Goal: Task Accomplishment & Management: Manage account settings

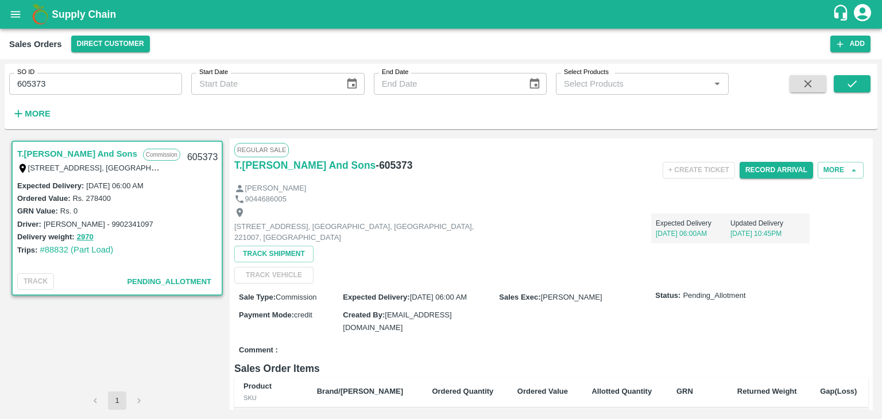
click at [864, 10] on icon "account of current user" at bounding box center [862, 12] width 21 height 21
click at [813, 63] on li "Logout" at bounding box center [834, 61] width 88 height 20
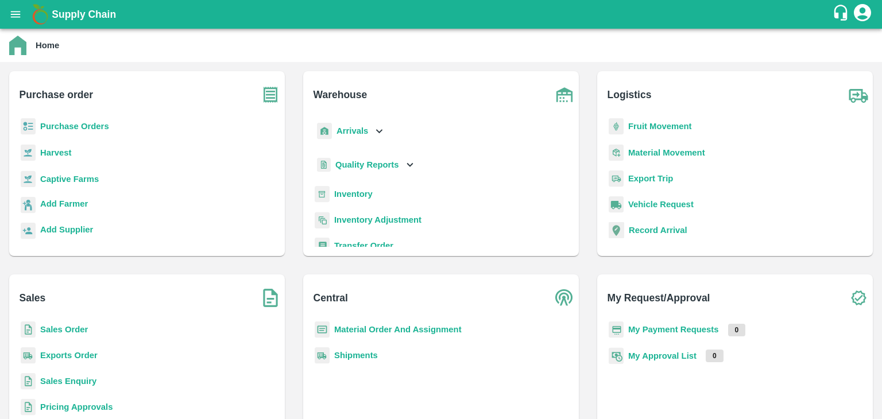
click at [67, 330] on b "Sales Order" at bounding box center [64, 329] width 48 height 9
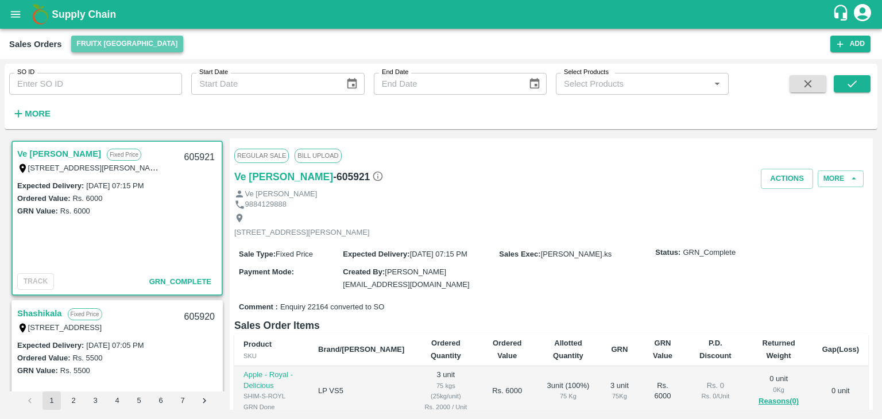
click at [127, 45] on button "FruitX [GEOGRAPHIC_DATA]" at bounding box center [127, 44] width 113 height 17
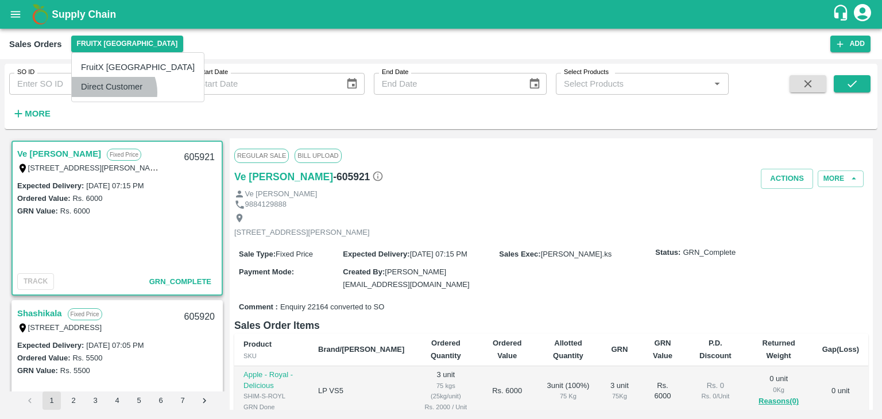
click at [109, 92] on li "Direct Customer" at bounding box center [138, 87] width 132 height 20
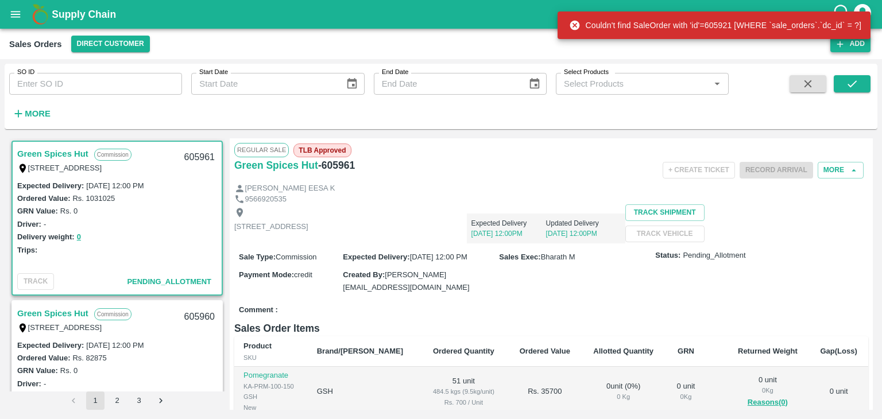
click at [845, 46] on button "Add" at bounding box center [850, 44] width 40 height 17
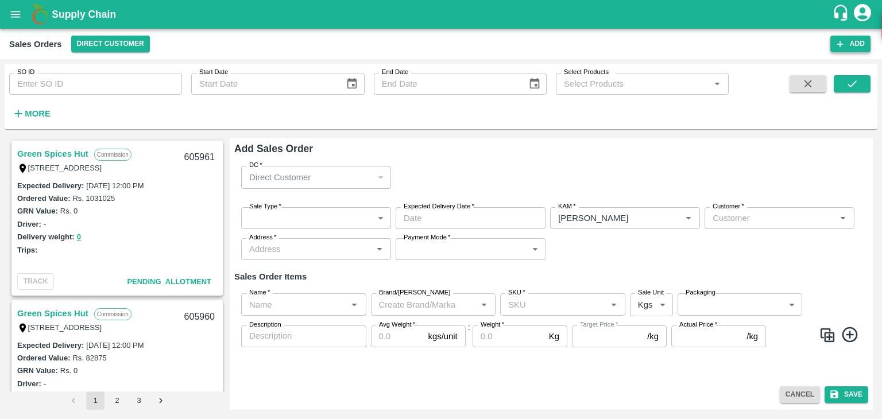
type input "[PERSON_NAME]"
click at [303, 179] on p "Direct Customer" at bounding box center [279, 177] width 61 height 13
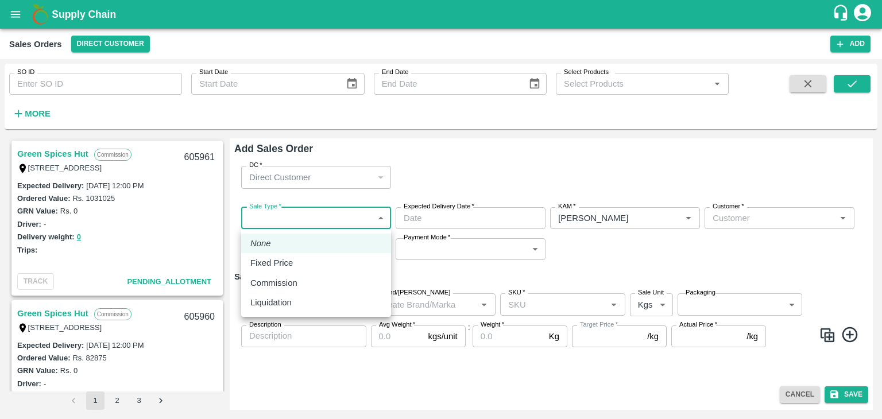
click at [300, 219] on body "Supply Chain Sales Orders Direct Customer Add SO ID SO ID Start Date Start Date…" at bounding box center [441, 209] width 882 height 419
click at [289, 285] on p "Commission" at bounding box center [273, 283] width 47 height 13
type input "2"
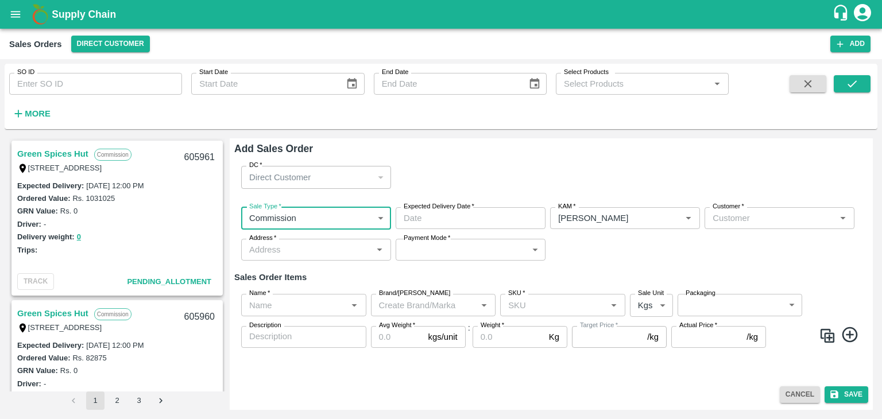
type input "DD/MM/YYYY hh:mm aa"
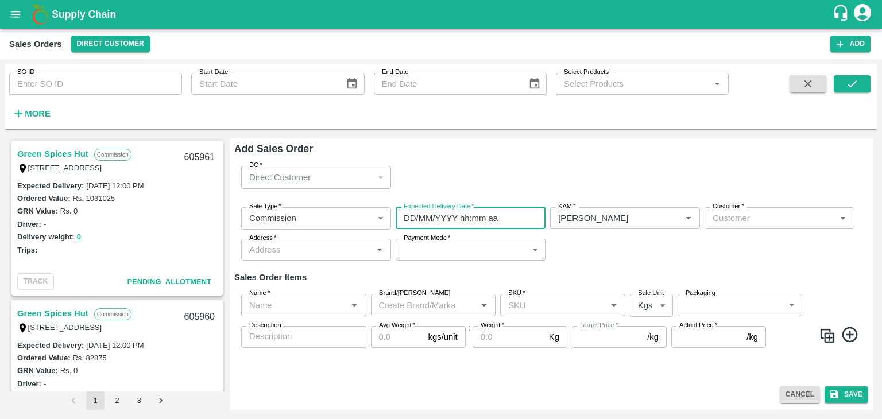
click at [421, 219] on input "DD/MM/YYYY hh:mm aa" at bounding box center [467, 218] width 142 height 22
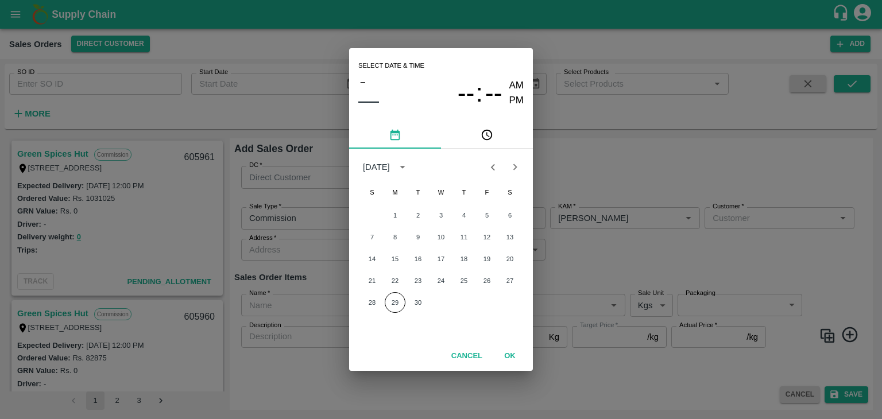
click at [514, 167] on icon "Next month" at bounding box center [515, 167] width 13 height 13
click at [371, 239] on button "5" at bounding box center [372, 237] width 21 height 21
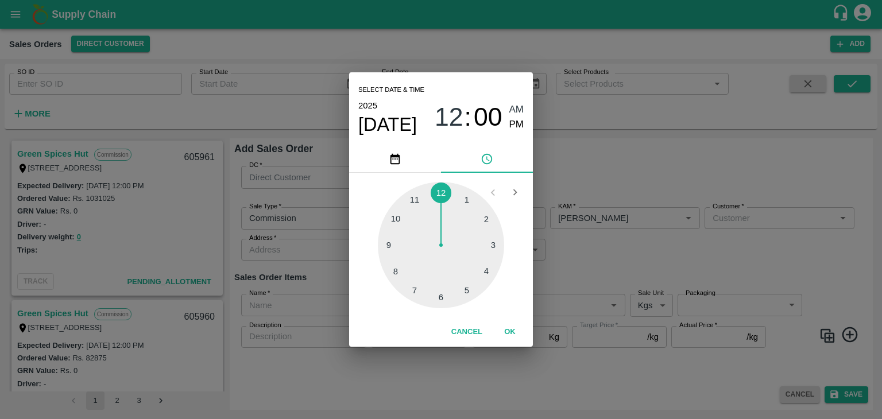
click at [437, 299] on div at bounding box center [441, 245] width 126 height 126
type input "[DATE] 06:00 AM"
click at [521, 109] on span "AM" at bounding box center [516, 109] width 15 height 15
click at [507, 334] on button "OK" at bounding box center [509, 332] width 37 height 20
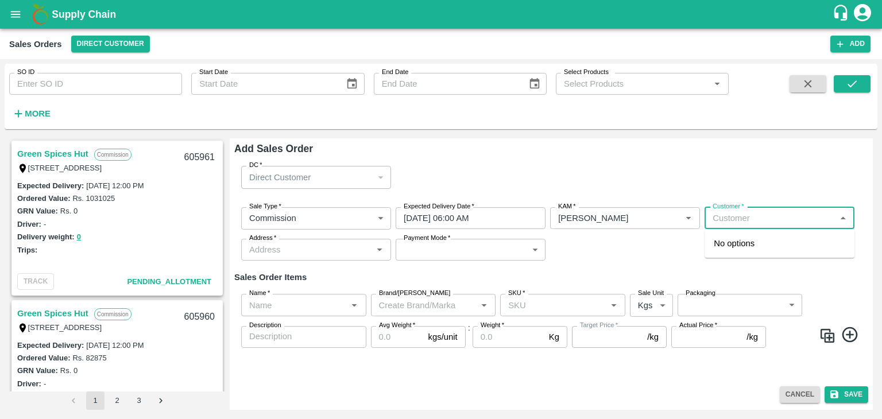
click at [724, 220] on input "Customer   *" at bounding box center [770, 218] width 124 height 15
type input "[DOMAIN_NAME]"
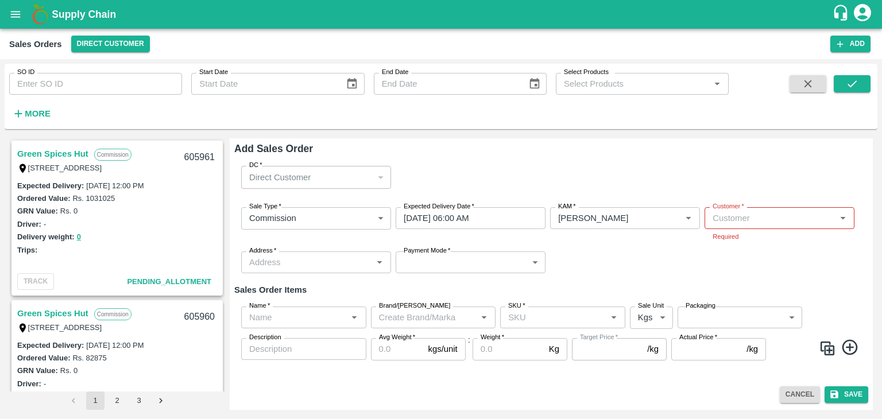
click at [587, 170] on div "DC   * Direct Customer 6 DC" at bounding box center [551, 177] width 634 height 41
click at [743, 219] on input "Customer   *" at bounding box center [770, 218] width 124 height 15
click at [737, 245] on p "T.[PERSON_NAME] And Sons" at bounding box center [771, 243] width 115 height 13
type input "1290-T.[PERSON_NAME] And Sons"
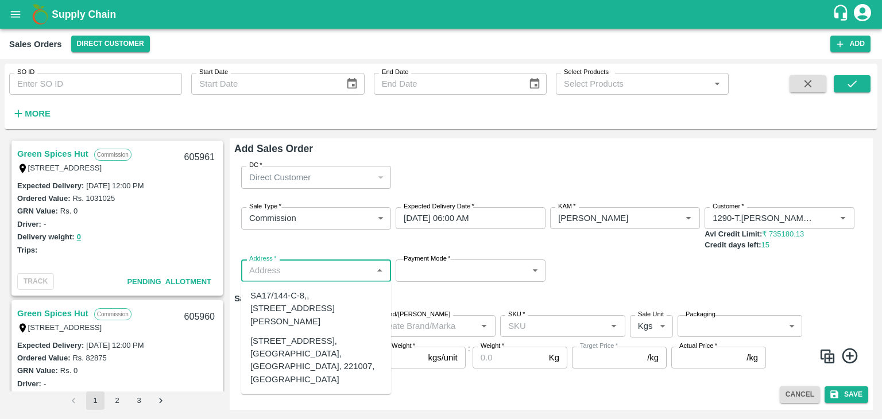
click at [258, 279] on div "Address   *" at bounding box center [316, 270] width 150 height 22
click at [259, 267] on input "Address   *" at bounding box center [307, 270] width 124 height 15
click at [278, 364] on div "[STREET_ADDRESS], [GEOGRAPHIC_DATA], [GEOGRAPHIC_DATA], 221007, [GEOGRAPHIC_DAT…" at bounding box center [315, 360] width 131 height 51
type input "[STREET_ADDRESS], [GEOGRAPHIC_DATA], [GEOGRAPHIC_DATA], 221007, [GEOGRAPHIC_DAT…"
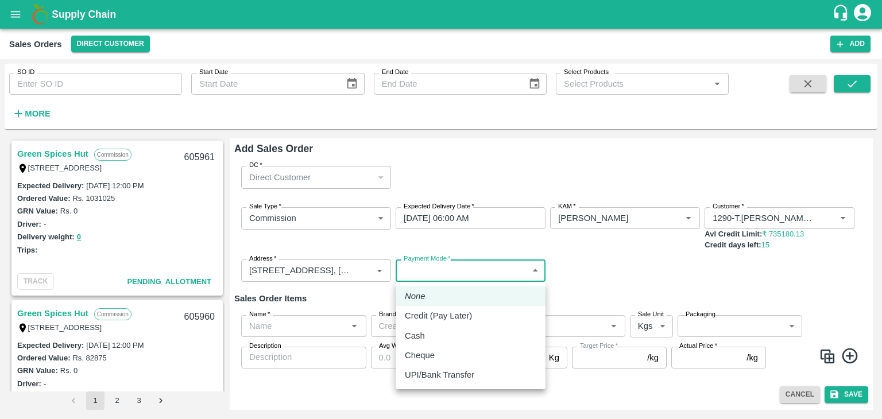
click at [425, 274] on body "Supply Chain Sales Orders Direct Customer Add SO ID SO ID Start Date Start Date…" at bounding box center [441, 209] width 882 height 419
click at [420, 336] on p "Cash" at bounding box center [415, 335] width 20 height 13
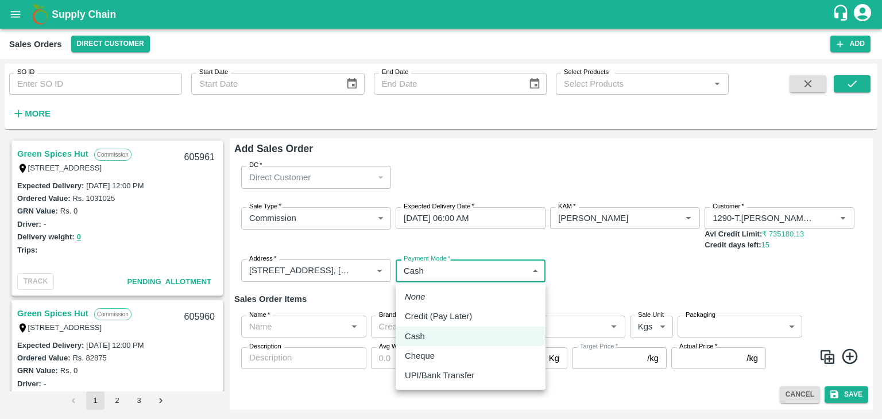
click at [454, 269] on body "Supply Chain Sales Orders Direct Customer Add SO ID SO ID Start Date Start Date…" at bounding box center [441, 209] width 882 height 419
click at [441, 317] on p "Credit (Pay Later)" at bounding box center [438, 316] width 67 height 13
type input "credit"
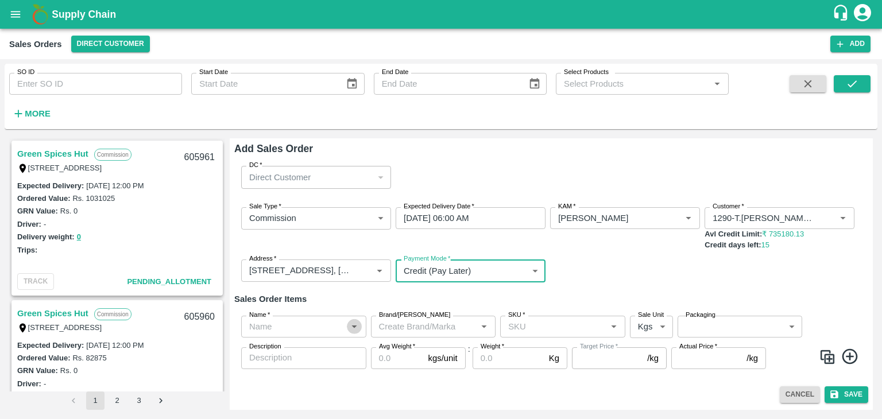
click at [352, 324] on icon "Open" at bounding box center [354, 326] width 13 height 13
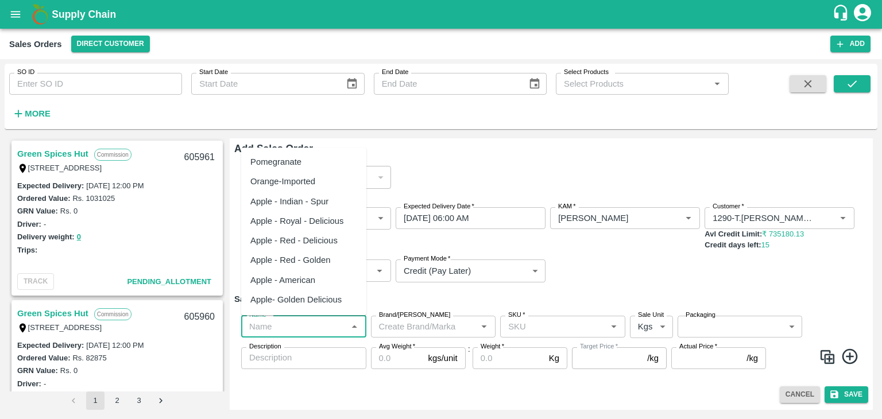
click at [286, 166] on div "Pomegranate" at bounding box center [275, 162] width 51 height 13
type input "Pomegranate"
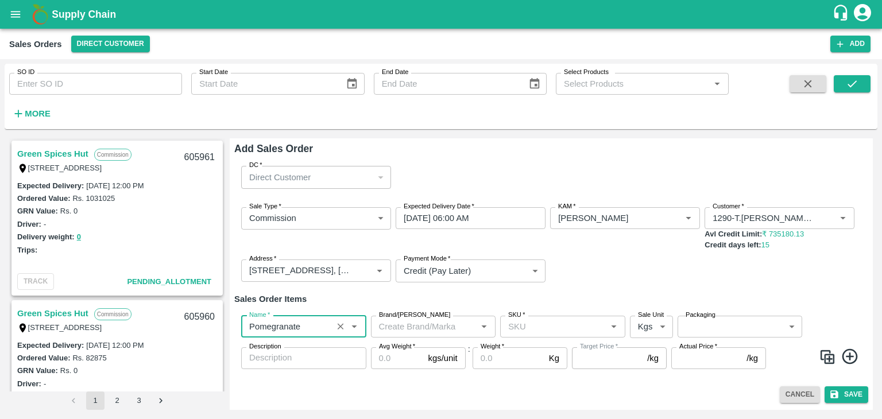
click at [854, 360] on icon at bounding box center [849, 356] width 19 height 19
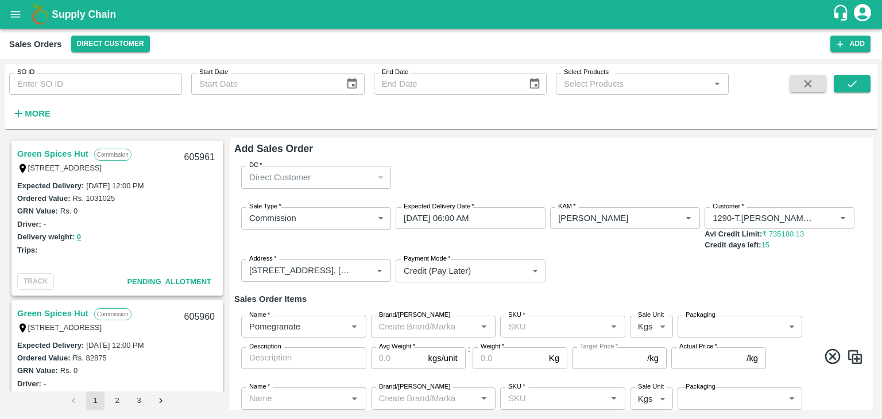
click at [854, 362] on img at bounding box center [854, 356] width 17 height 17
type input "Pomegranate"
click at [854, 362] on img at bounding box center [854, 356] width 17 height 17
type input "Pomegranate"
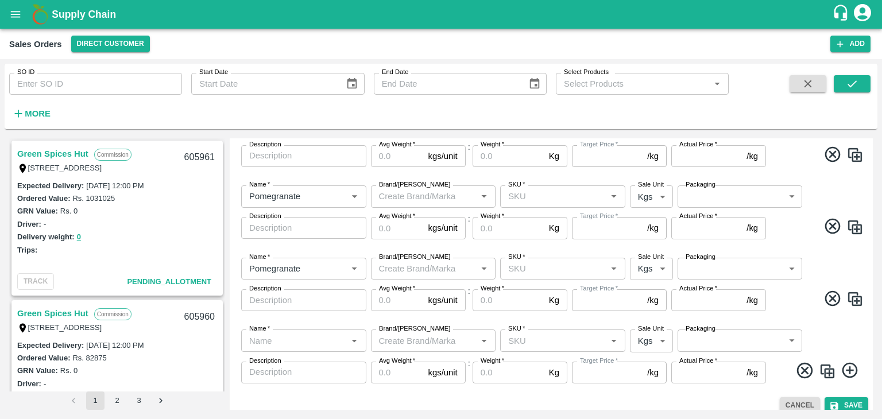
scroll to position [214, 0]
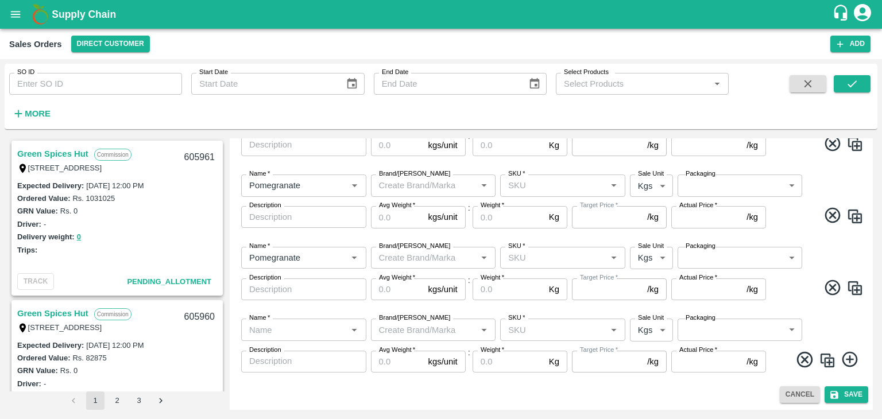
click at [854, 288] on img at bounding box center [854, 288] width 17 height 17
type input "Pomegranate"
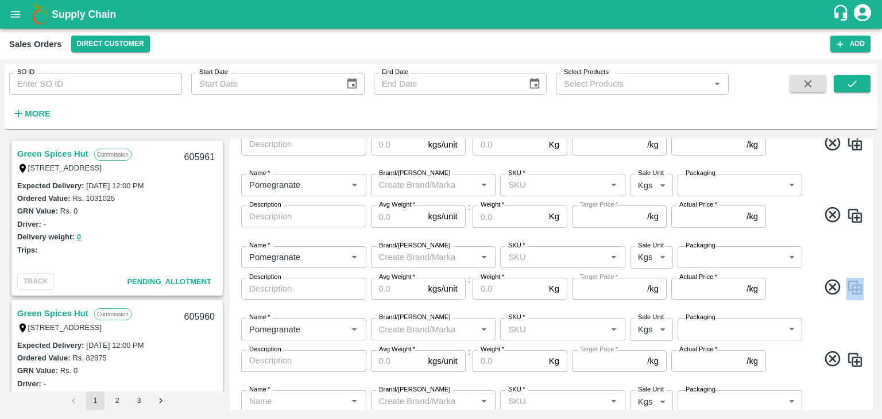
drag, startPoint x: 870, startPoint y: 287, endPoint x: 872, endPoint y: 248, distance: 39.1
click at [872, 248] on div "Add Sales Order DC   * Direct Customer 6 DC Sale Type   * Commission 2 Sale Typ…" at bounding box center [551, 274] width 643 height 272
click at [850, 250] on div "Name   * Name   * Brand/[PERSON_NAME]/[PERSON_NAME]   * SKU   * Sale Unit Kgs 1…" at bounding box center [551, 273] width 634 height 72
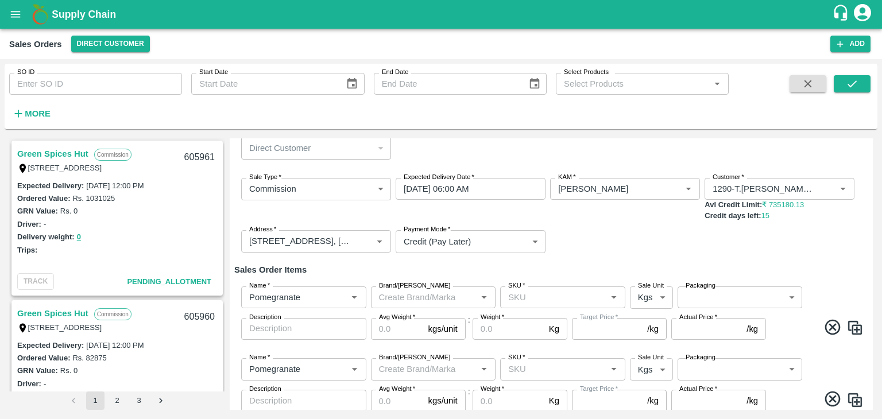
scroll to position [0, 0]
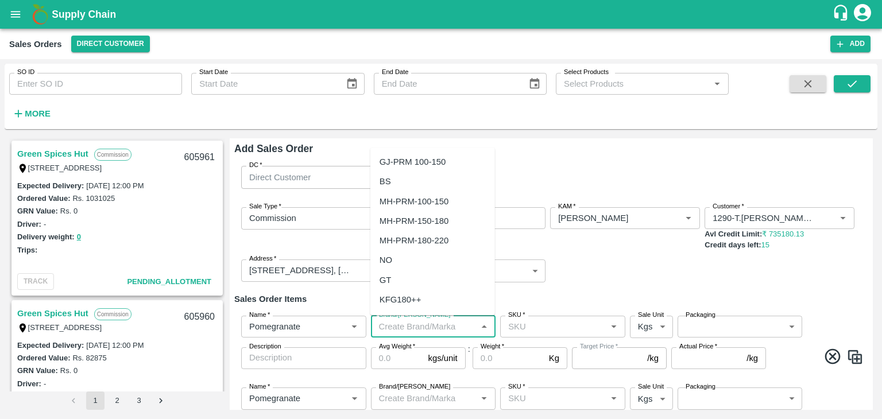
click at [388, 328] on input "Brand/[PERSON_NAME]" at bounding box center [423, 326] width 99 height 15
click at [384, 239] on div "TS" at bounding box center [384, 241] width 11 height 13
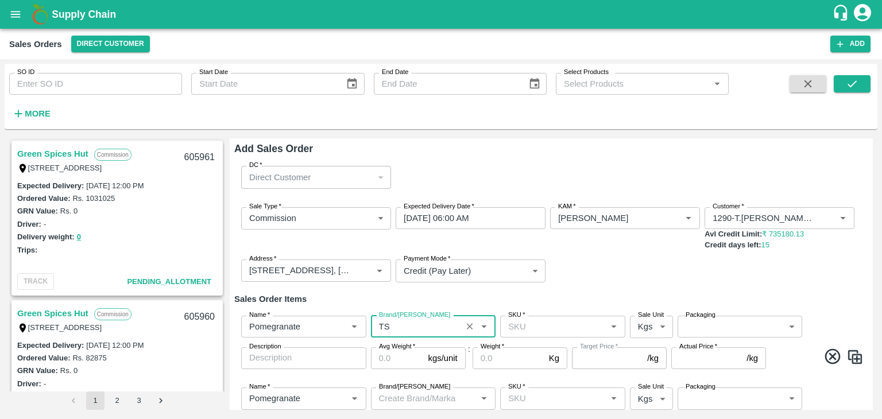
type input "TS"
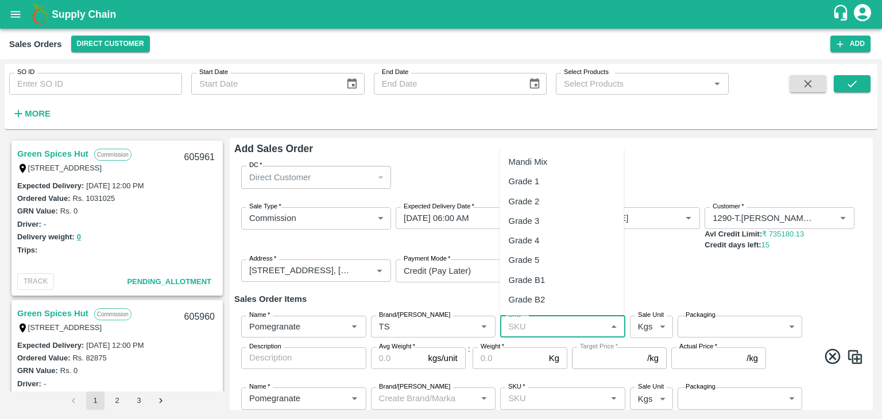
click at [519, 324] on input "SKU   *" at bounding box center [552, 326] width 99 height 15
click at [556, 304] on div "MH-PRM-250-300" at bounding box center [543, 299] width 69 height 13
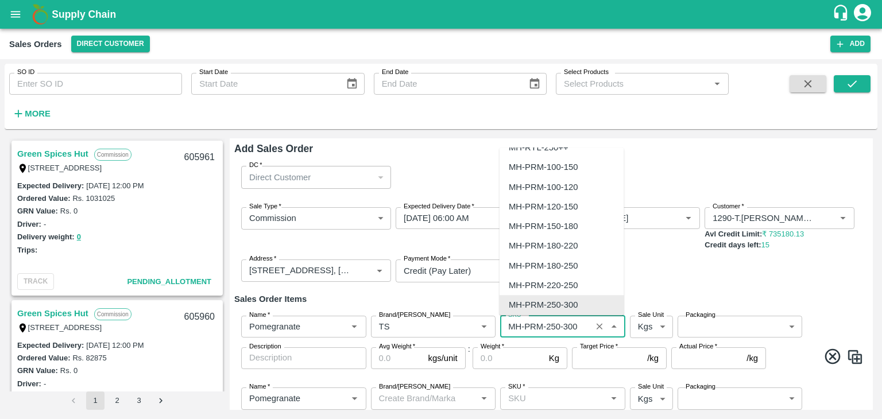
drag, startPoint x: 505, startPoint y: 327, endPoint x: 546, endPoint y: 327, distance: 41.9
click at [546, 327] on input "SKU   *" at bounding box center [545, 326] width 84 height 15
click at [682, 250] on div "KAM   * KAM   *" at bounding box center [625, 229] width 150 height 44
type input "MH-PRM-250-300"
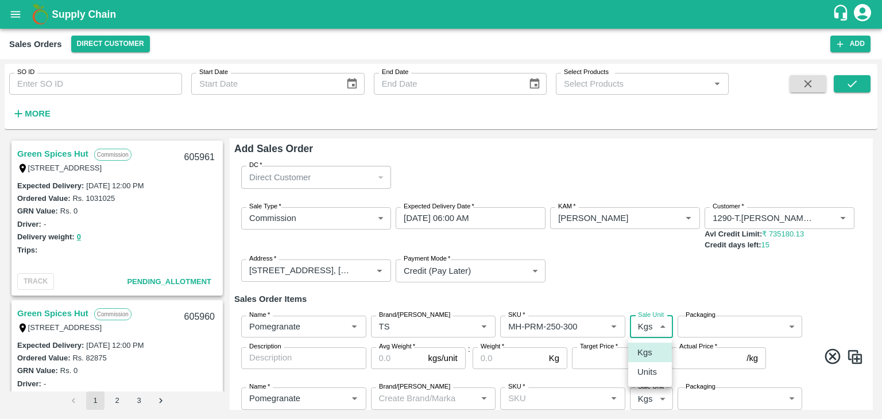
click at [650, 325] on body "Supply Chain Sales Orders Direct Customer Add SO ID SO ID Start Date Start Date…" at bounding box center [441, 209] width 882 height 419
click at [645, 375] on p "Units" at bounding box center [647, 372] width 20 height 13
type input "2"
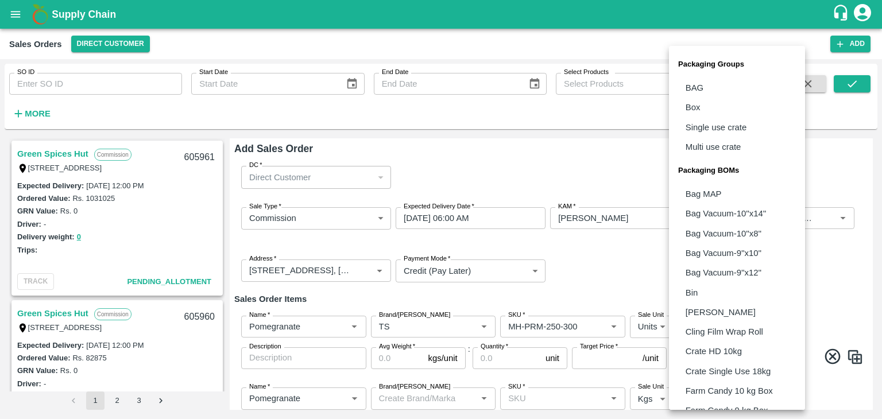
click at [740, 329] on body "Supply Chain Sales Orders Direct Customer Add SO ID SO ID Start Date Start Date…" at bounding box center [441, 209] width 882 height 419
click at [691, 108] on p "Box" at bounding box center [692, 107] width 15 height 13
type input "GRP/1"
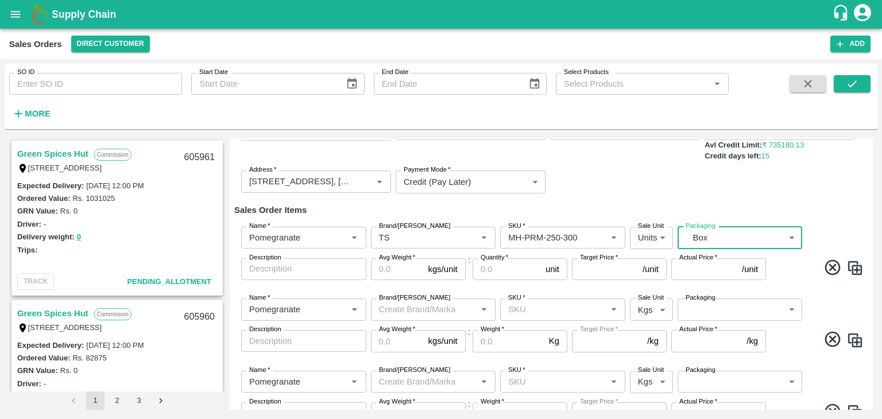
scroll to position [98, 0]
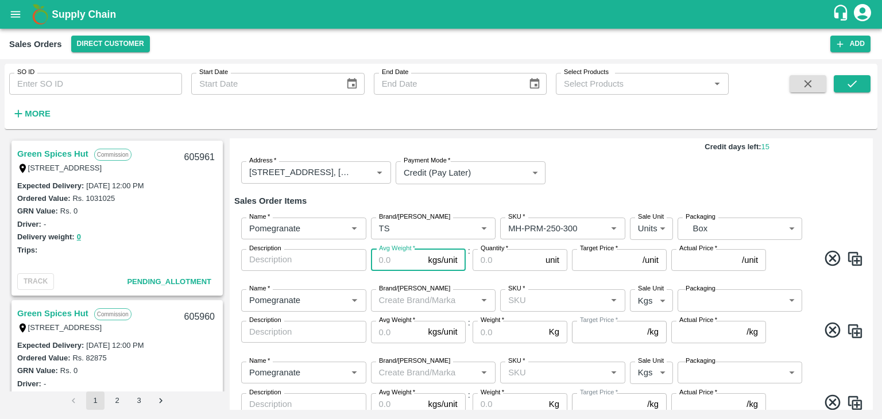
click at [389, 258] on input "Avg Weight   *" at bounding box center [397, 260] width 53 height 22
type input "10"
click at [489, 260] on input "Quantity   *" at bounding box center [506, 260] width 68 height 22
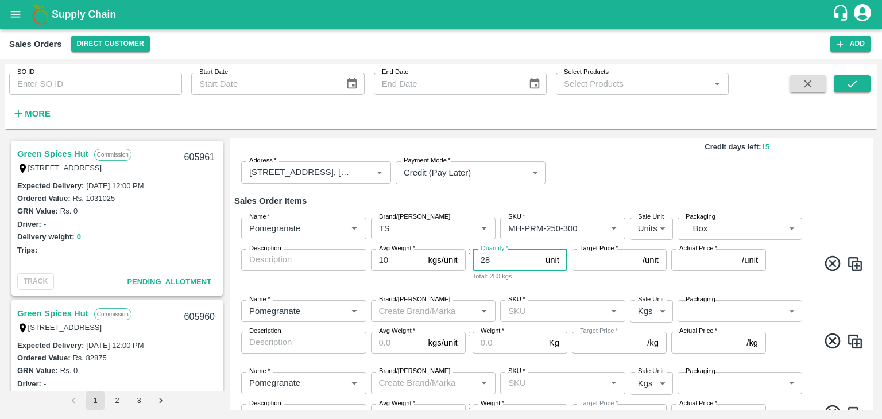
type input "28"
click at [608, 262] on input "Target Price   *" at bounding box center [605, 260] width 66 height 22
type input "1200"
click at [683, 262] on input "Actual Price   *" at bounding box center [704, 260] width 66 height 22
type input "12"
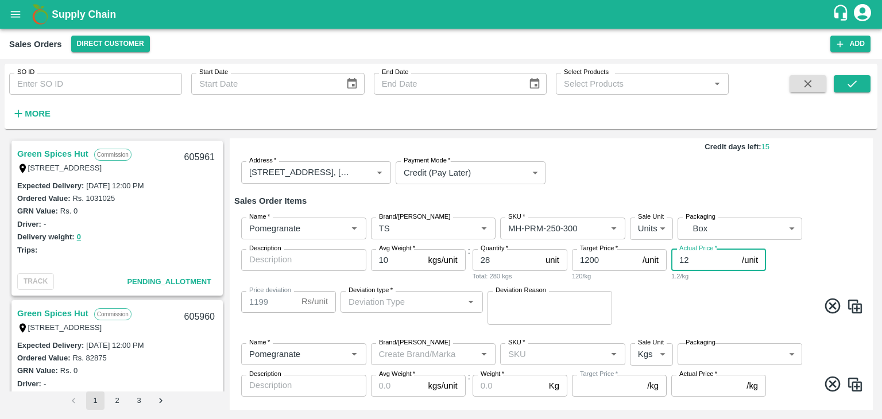
type input "1188"
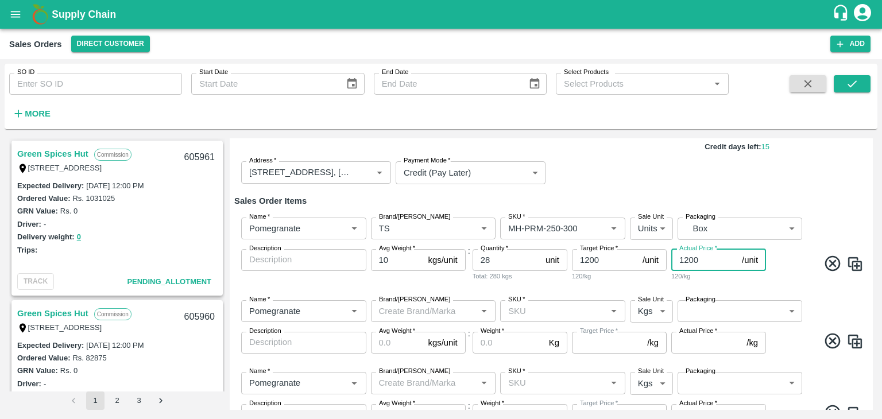
type input "1200"
click at [386, 311] on input "Brand/[PERSON_NAME]" at bounding box center [423, 311] width 99 height 15
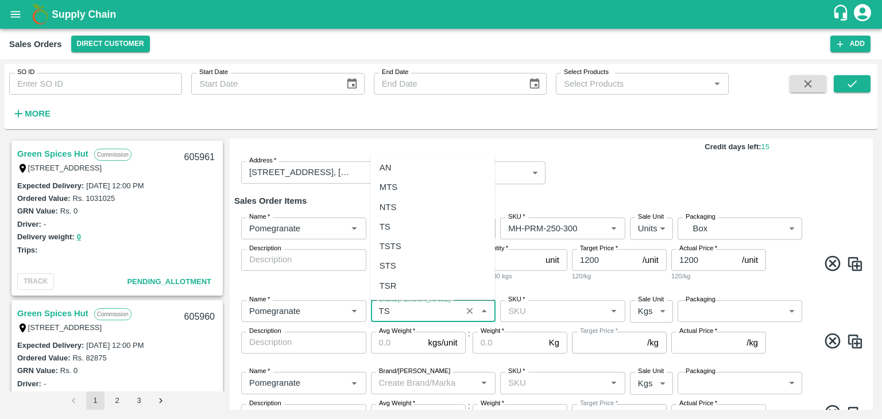
click at [385, 222] on div "TS" at bounding box center [384, 226] width 11 height 13
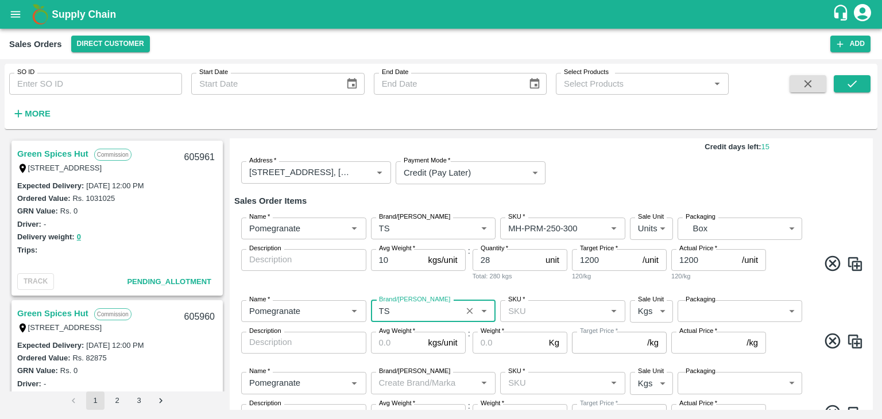
type input "TS"
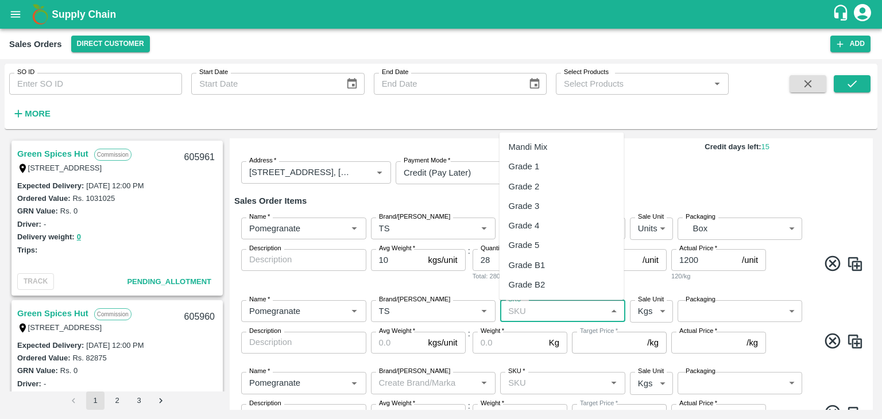
click at [512, 311] on input "SKU   *" at bounding box center [552, 311] width 99 height 15
paste input "MH-PRM-"
click at [537, 260] on div "MH-PRM-220-250" at bounding box center [543, 264] width 69 height 13
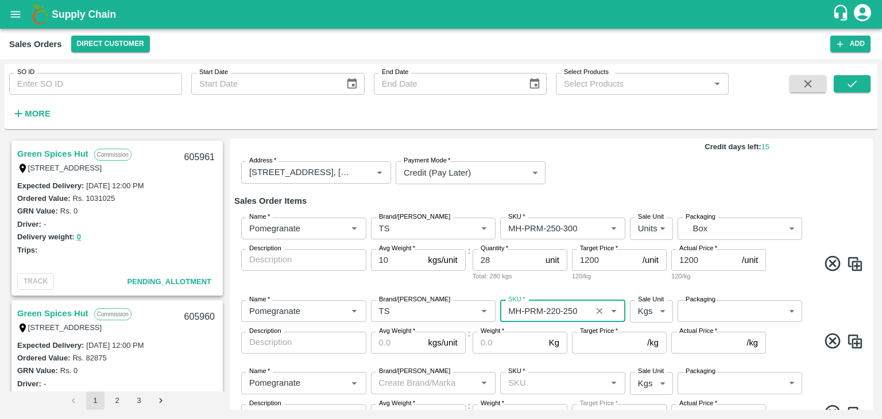
type input "MH-PRM-220-250"
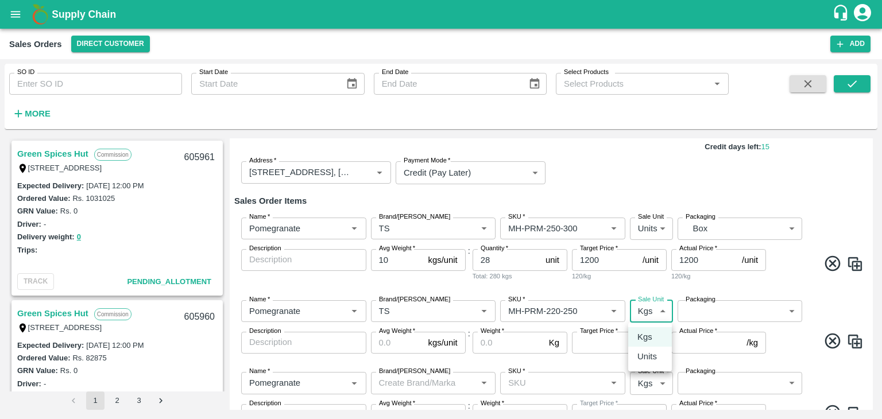
click at [658, 313] on body "Supply Chain Sales Orders Direct Customer Add SO ID SO ID Start Date Start Date…" at bounding box center [441, 209] width 882 height 419
click at [653, 356] on p "Units" at bounding box center [647, 356] width 20 height 13
type input "2"
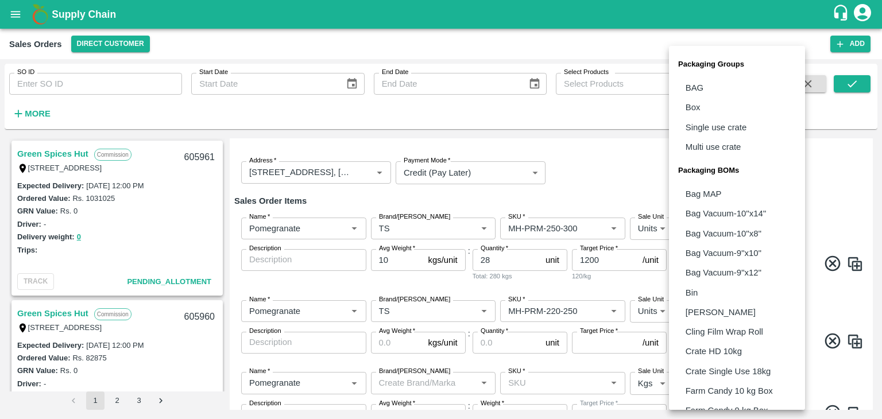
click at [724, 311] on body "Supply Chain Sales Orders Direct Customer Add SO ID SO ID Start Date Start Date…" at bounding box center [441, 209] width 882 height 419
click at [692, 111] on p "Box" at bounding box center [692, 107] width 15 height 13
type input "GRP/1"
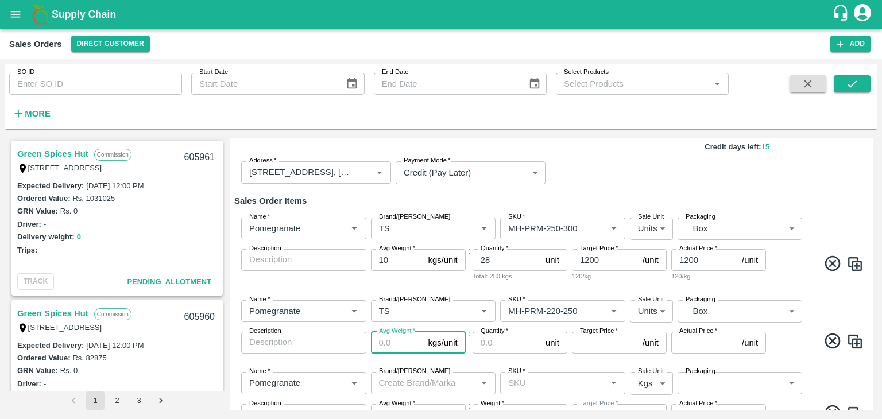
click at [390, 343] on input "Avg Weight   *" at bounding box center [397, 343] width 53 height 22
type input "10"
click at [482, 343] on input "Quantity   *" at bounding box center [506, 343] width 68 height 22
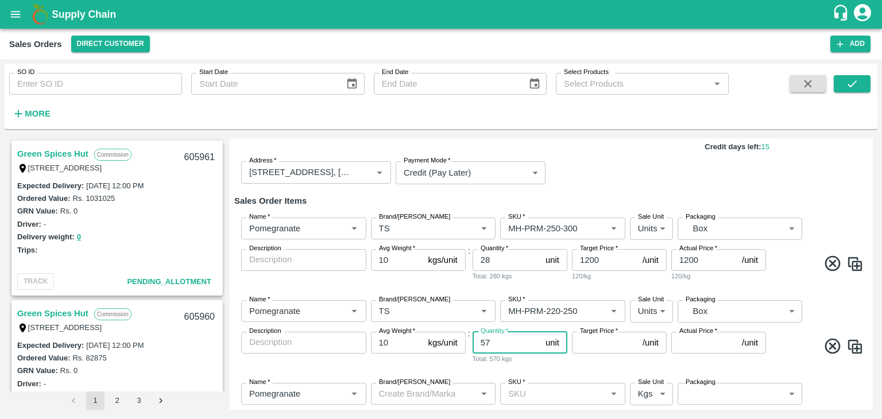
type input "57"
click at [592, 343] on input "Target Price   *" at bounding box center [605, 343] width 66 height 22
type input "1100"
click at [695, 342] on input "Actual Price   *" at bounding box center [704, 343] width 66 height 22
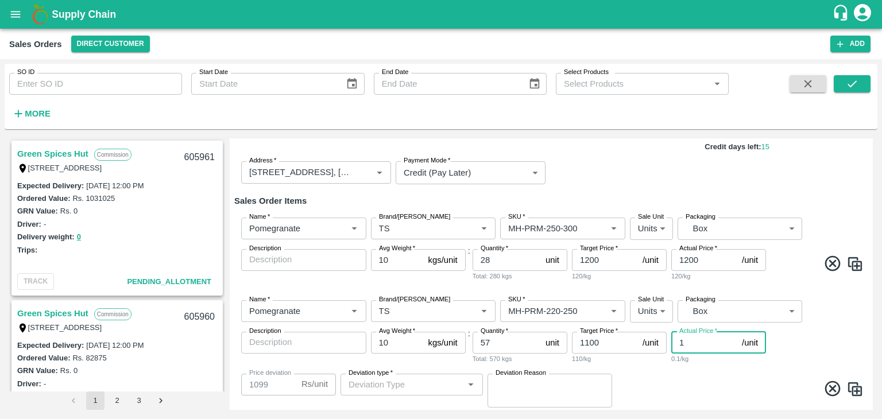
type input "11"
type input "1089"
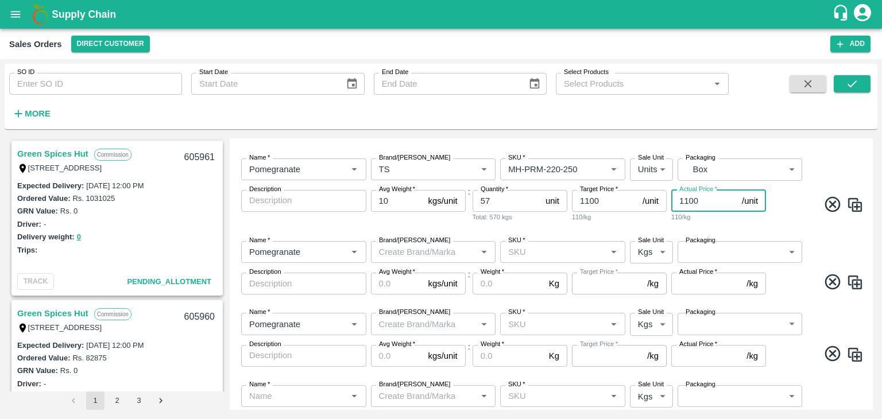
scroll to position [243, 0]
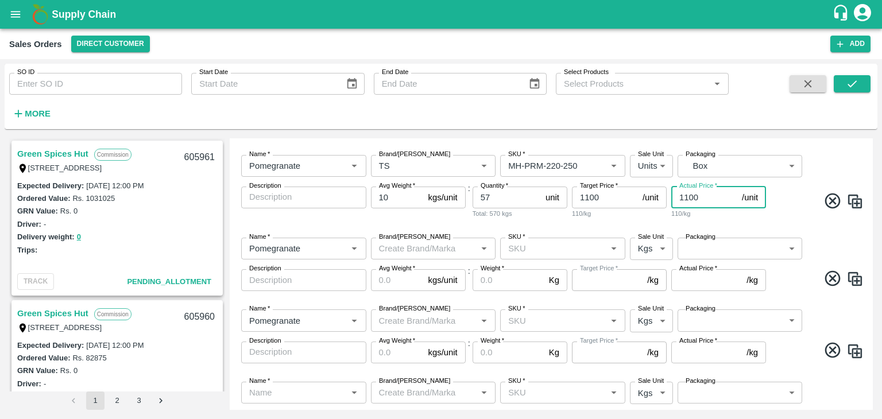
type input "1100"
click at [391, 247] on input "Brand/[PERSON_NAME]" at bounding box center [423, 248] width 99 height 15
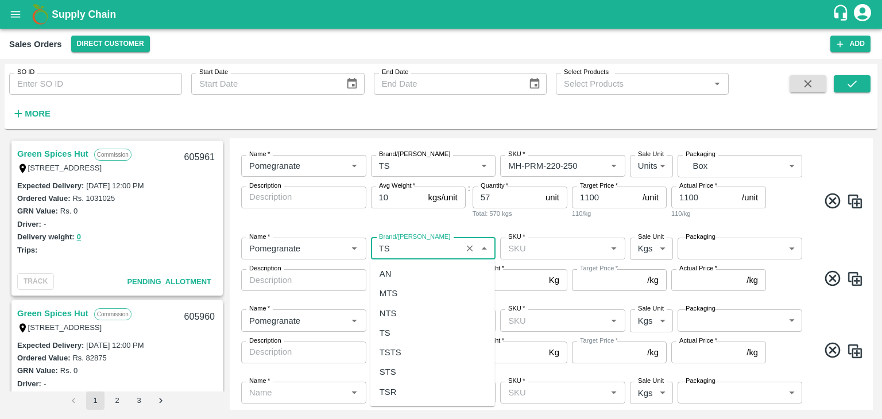
click at [386, 335] on div "TS" at bounding box center [384, 333] width 11 height 13
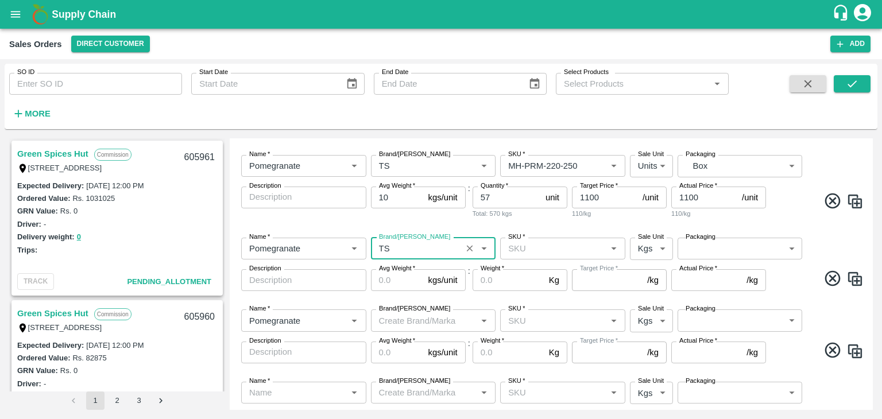
type input "TS"
click at [386, 335] on div "Name   * Name   * Brand/[PERSON_NAME]/[PERSON_NAME]   * SKU   * Sale Unit Kgs 1…" at bounding box center [551, 336] width 634 height 72
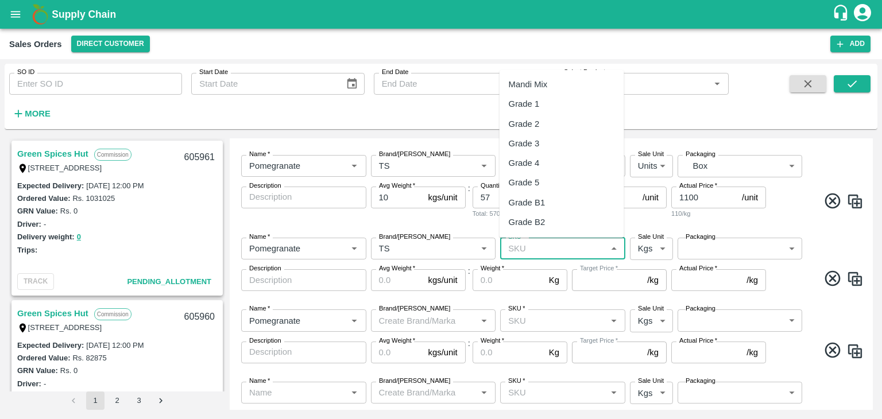
click at [524, 247] on input "SKU   *" at bounding box center [552, 248] width 99 height 15
paste input "MH-PRM-"
click at [551, 162] on div "MH-PRM-180-220" at bounding box center [543, 163] width 69 height 13
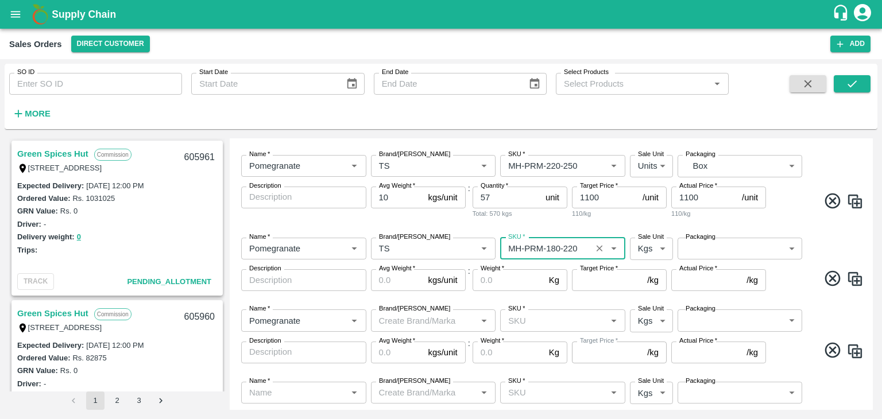
type input "MH-PRM-180-220"
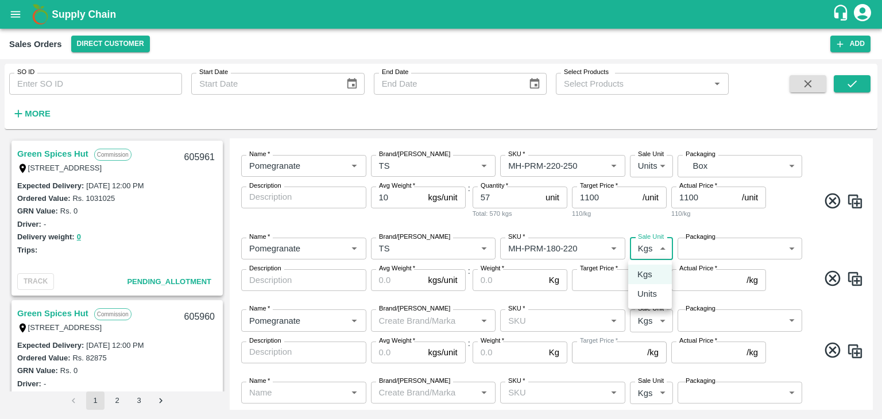
click at [645, 251] on body "Supply Chain Sales Orders Direct Customer Add SO ID SO ID Start Date Start Date…" at bounding box center [441, 209] width 882 height 419
click at [647, 294] on p "Units" at bounding box center [647, 294] width 20 height 13
type input "2"
click at [697, 249] on body "Supply Chain Sales Orders Direct Customer Add SO ID SO ID Start Date Start Date…" at bounding box center [441, 209] width 882 height 419
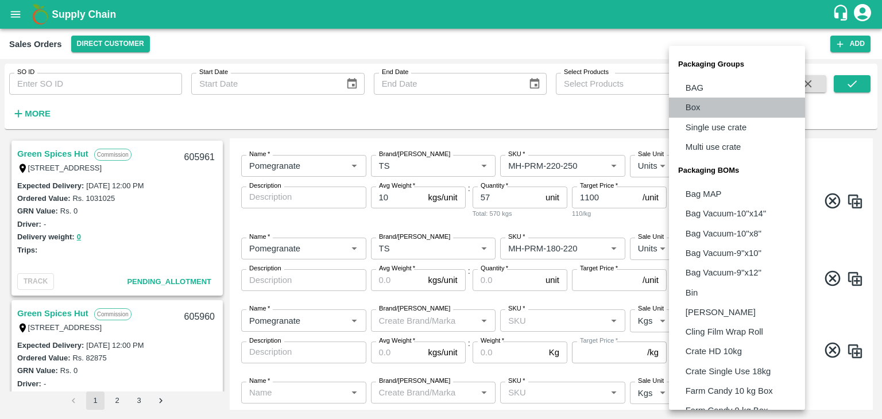
click at [693, 111] on p "Box" at bounding box center [692, 107] width 15 height 13
type input "GRP/1"
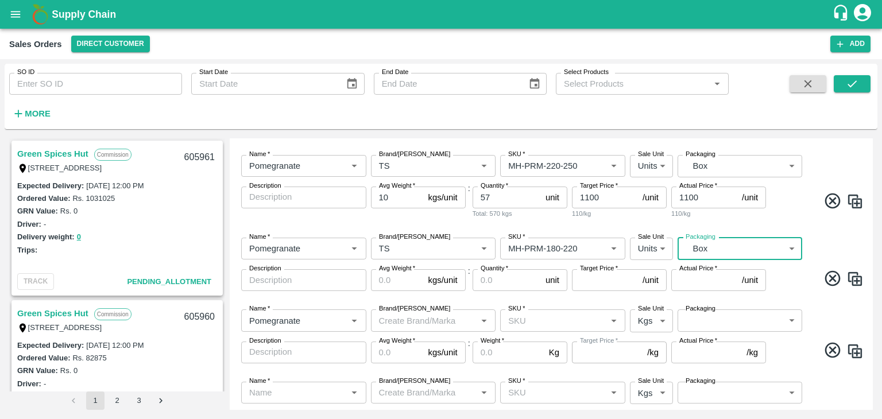
click at [381, 278] on input "Avg Weight   *" at bounding box center [397, 280] width 53 height 22
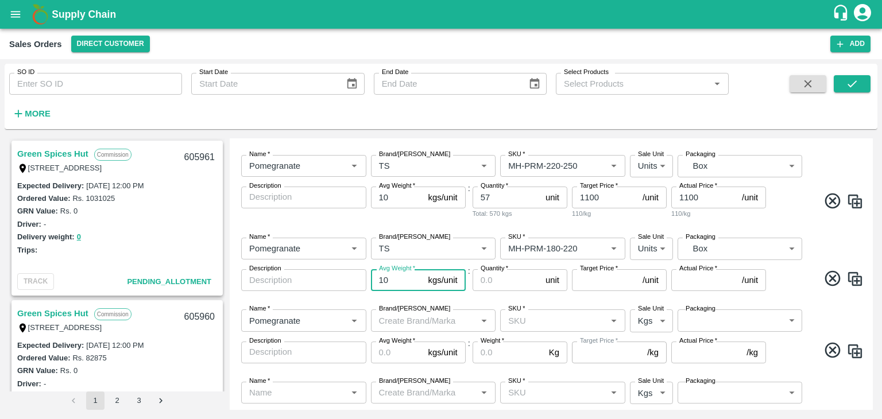
type input "10"
click at [490, 278] on input "Quantity   *" at bounding box center [506, 280] width 68 height 22
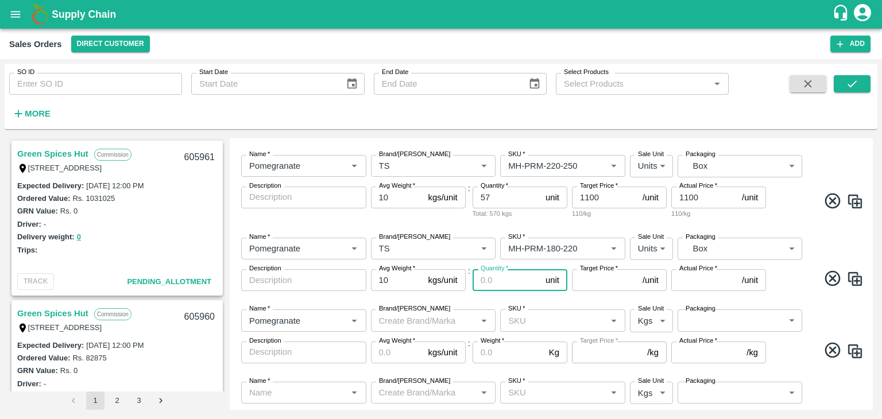
click at [490, 278] on input "Quantity   *" at bounding box center [506, 280] width 68 height 22
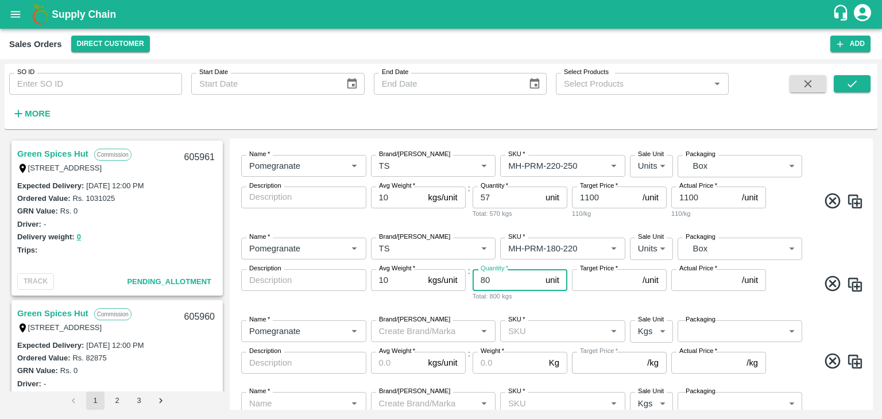
type input "80"
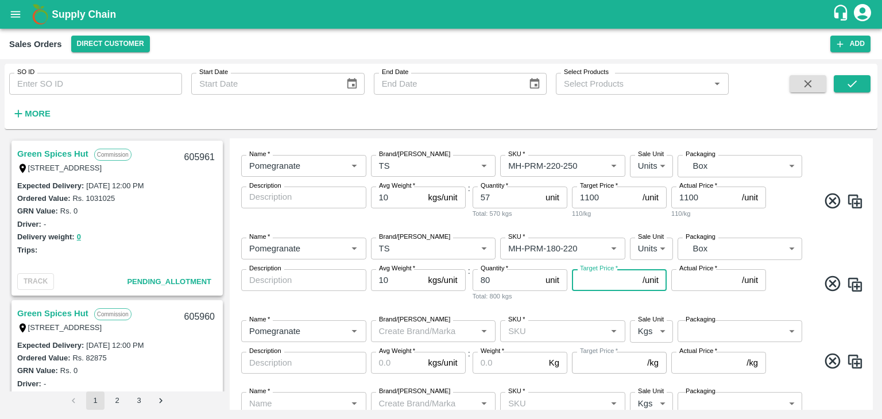
click at [588, 280] on input "Target Price   *" at bounding box center [605, 280] width 66 height 22
type input "1000"
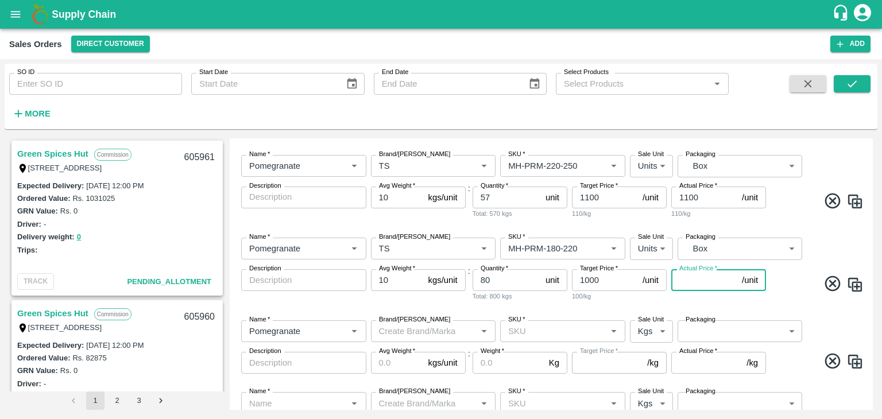
click at [689, 281] on input "Actual Price   *" at bounding box center [704, 280] width 66 height 22
type input "1000"
click at [418, 335] on input "Brand/[PERSON_NAME]" at bounding box center [423, 331] width 99 height 15
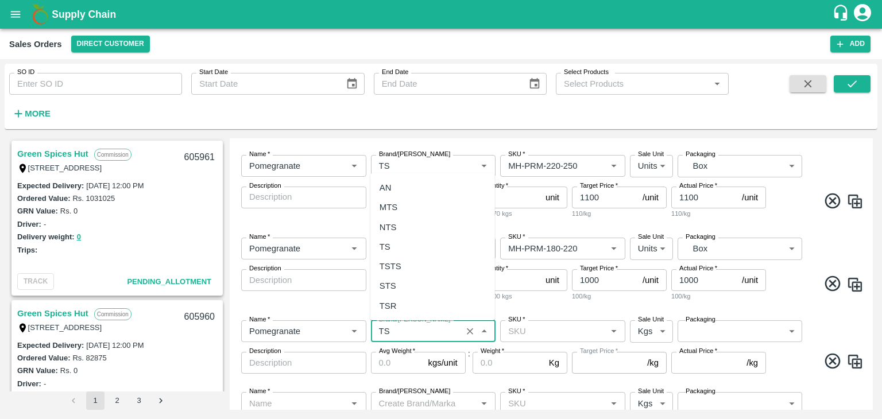
click at [390, 241] on div "TS" at bounding box center [384, 247] width 11 height 13
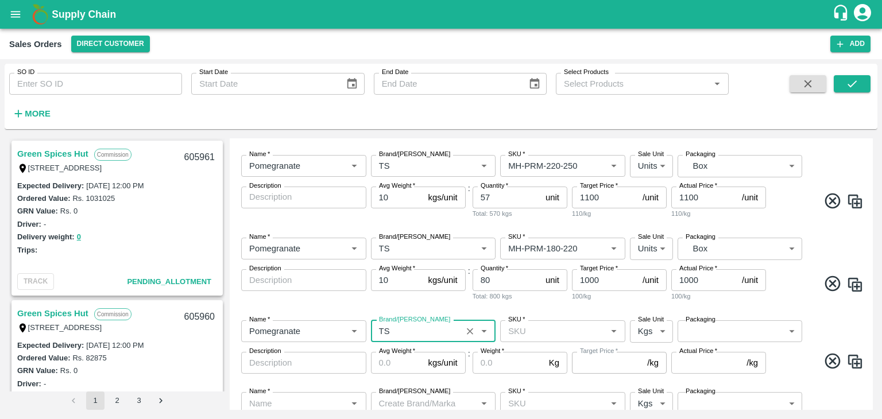
type input "TS"
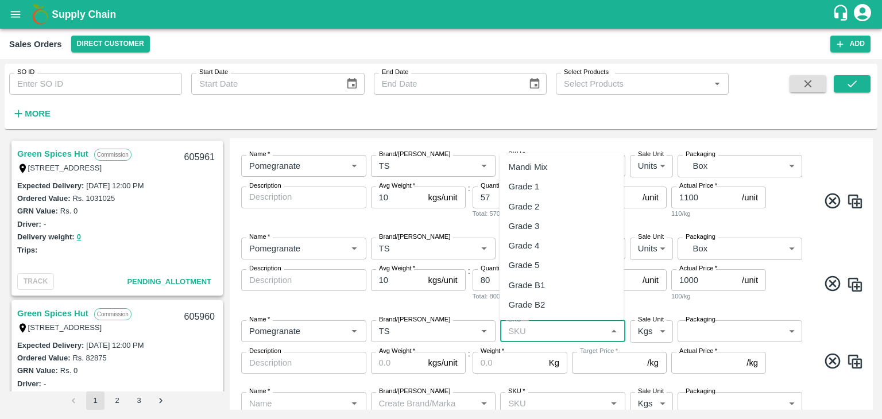
click at [536, 338] on input "SKU   *" at bounding box center [552, 331] width 99 height 15
paste input "MH-PRM-"
click at [556, 205] on div "MH-PRM-120-150" at bounding box center [543, 206] width 69 height 13
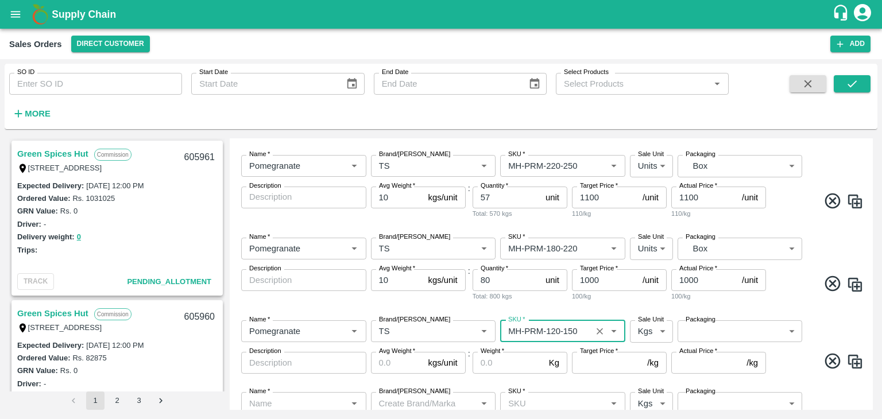
type input "MH-PRM-120-150"
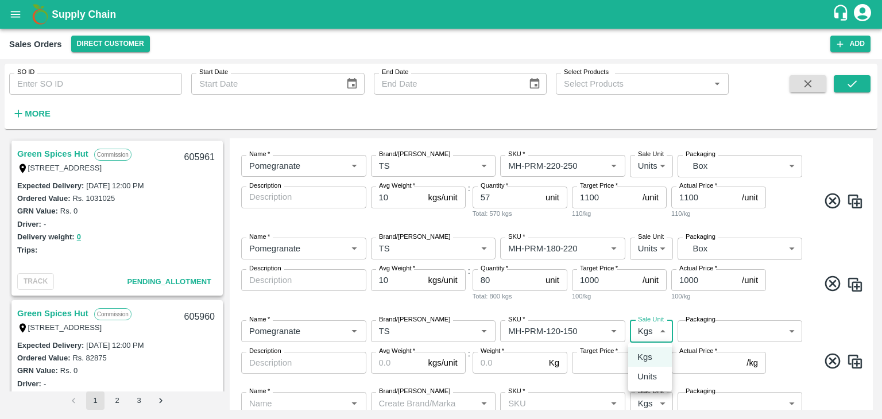
click at [650, 332] on body "Supply Chain Sales Orders Direct Customer Add SO ID SO ID Start Date Start Date…" at bounding box center [441, 209] width 882 height 419
click at [657, 383] on div "Units" at bounding box center [649, 376] width 25 height 13
type input "2"
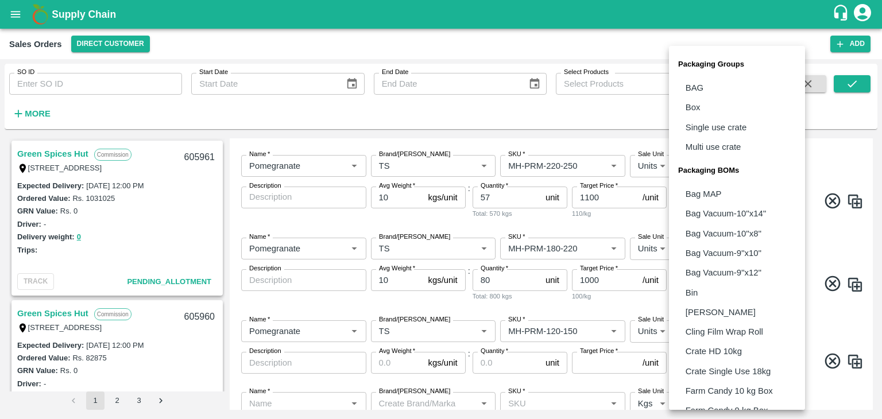
click at [716, 332] on body "Supply Chain Sales Orders Direct Customer Add SO ID SO ID Start Date Start Date…" at bounding box center [441, 209] width 882 height 419
click at [699, 110] on p "Box" at bounding box center [692, 107] width 15 height 13
type input "GRP/1"
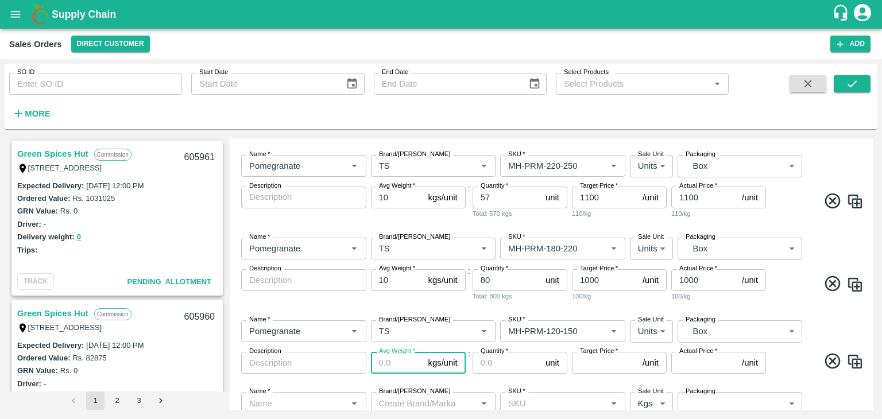
click at [391, 366] on input "Avg Weight   *" at bounding box center [397, 363] width 53 height 22
type input "10"
click at [482, 360] on input "Quantity   *" at bounding box center [506, 363] width 68 height 22
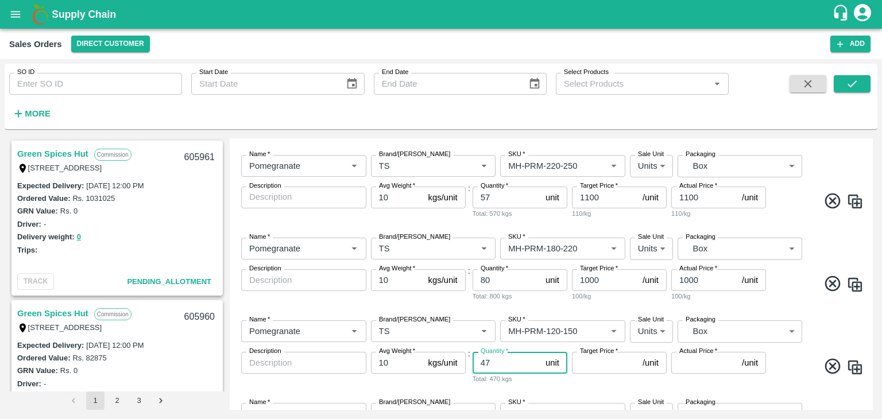
type input "47"
click at [590, 366] on input "Target Price   *" at bounding box center [605, 363] width 66 height 22
type input "900"
click at [691, 367] on input "Actual Price   *" at bounding box center [704, 363] width 66 height 22
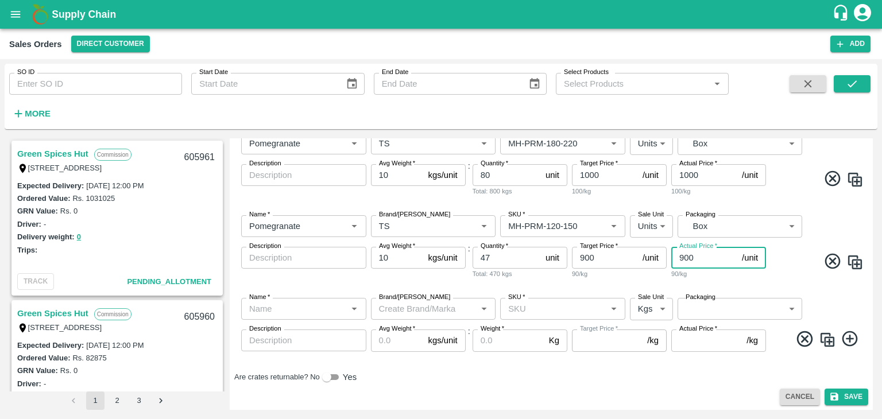
scroll to position [351, 0]
type input "900"
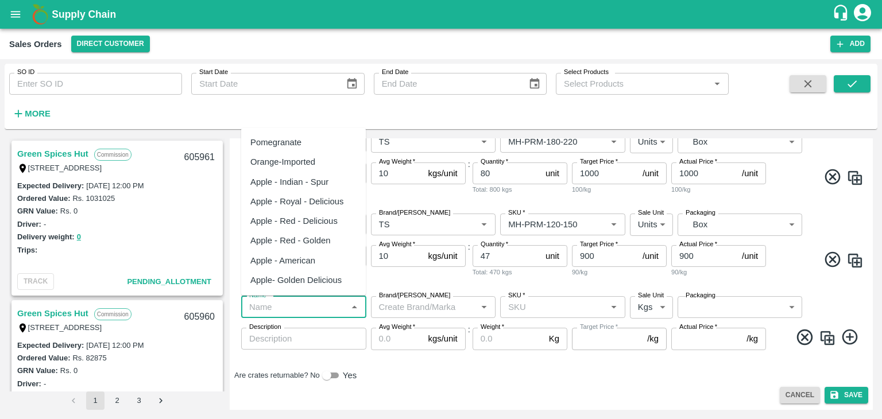
click at [271, 309] on input "Name   *" at bounding box center [294, 307] width 99 height 15
click at [283, 144] on div "Pomegranate" at bounding box center [275, 142] width 51 height 13
type input "Pomegranate"
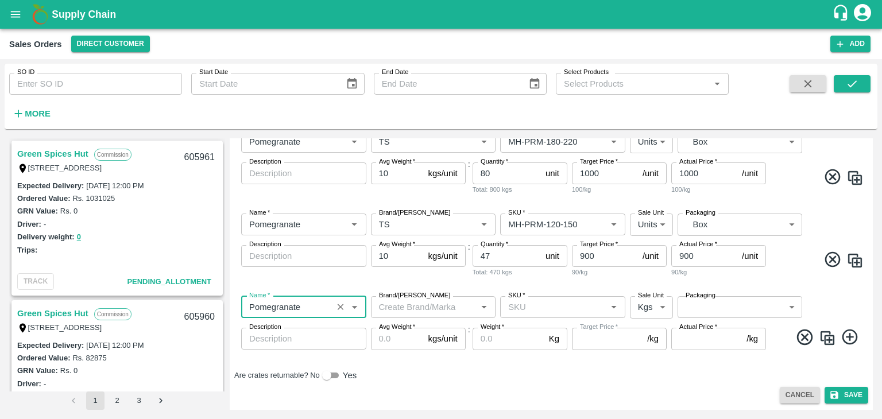
click at [394, 307] on input "Brand/[PERSON_NAME]" at bounding box center [423, 307] width 99 height 15
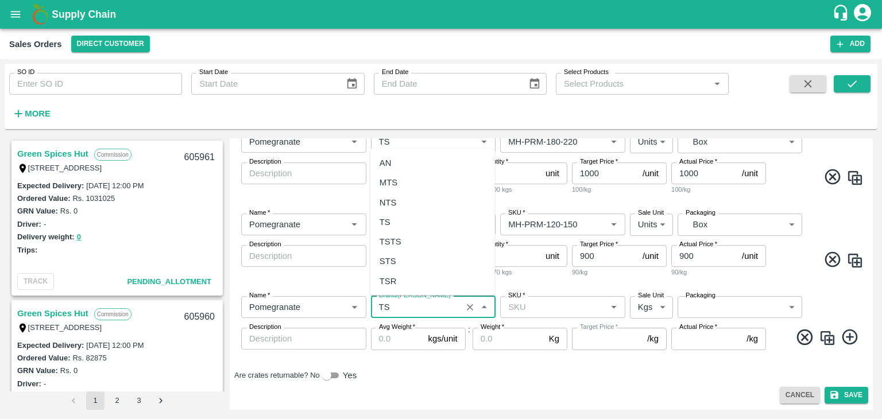
click at [383, 219] on div "TS" at bounding box center [384, 222] width 11 height 13
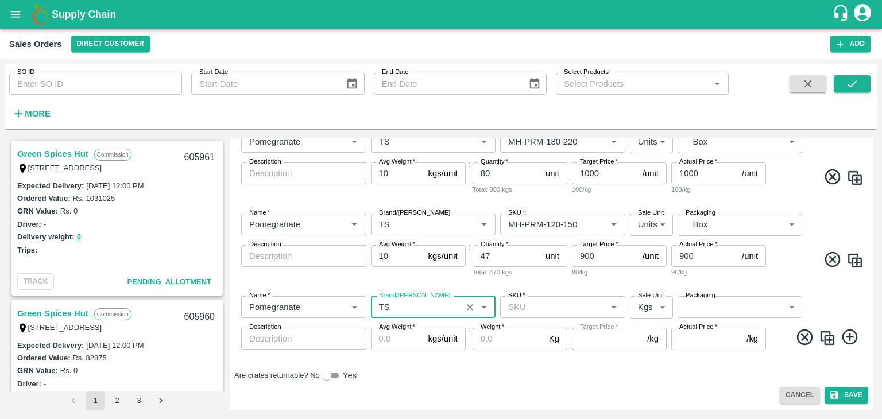
type input "TS"
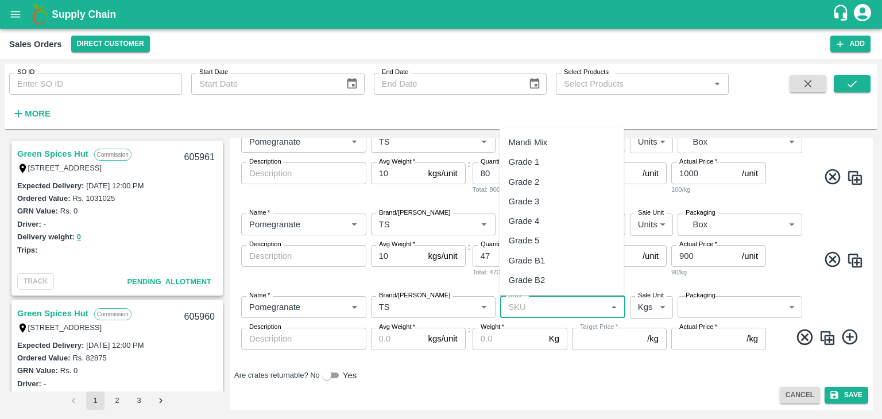
click at [524, 310] on input "SKU   *" at bounding box center [552, 307] width 99 height 15
paste input "MH-PRM-"
click at [563, 164] on div "MH-PRM-100-120" at bounding box center [543, 162] width 69 height 13
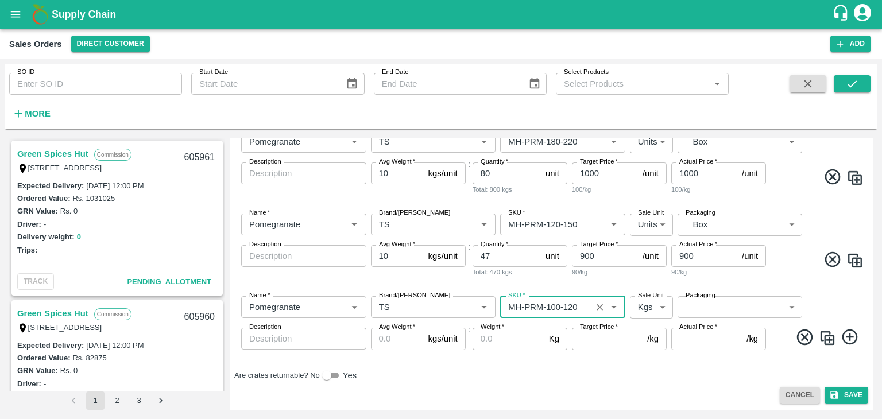
type input "MH-PRM-100-120"
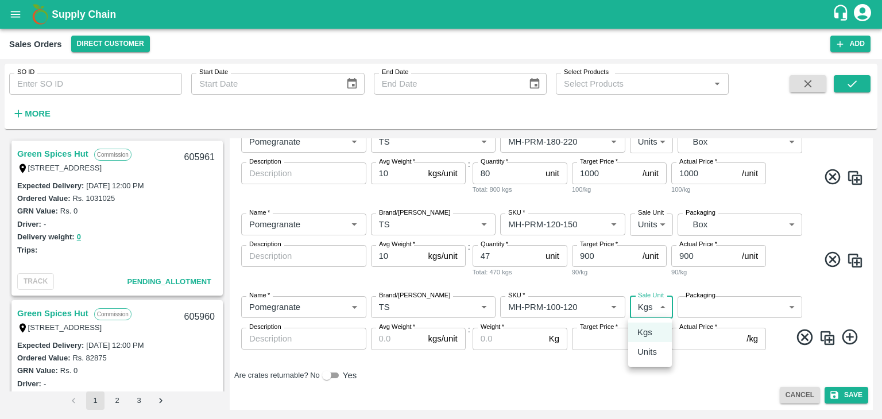
click at [661, 305] on body "Supply Chain Sales Orders Direct Customer Add SO ID SO ID Start Date Start Date…" at bounding box center [441, 209] width 882 height 419
click at [641, 330] on p "Kgs" at bounding box center [644, 332] width 15 height 13
click at [661, 306] on body "Supply Chain Sales Orders Direct Customer Add SO ID SO ID Start Date Start Date…" at bounding box center [441, 209] width 882 height 419
click at [646, 355] on p "Units" at bounding box center [647, 352] width 20 height 13
type input "2"
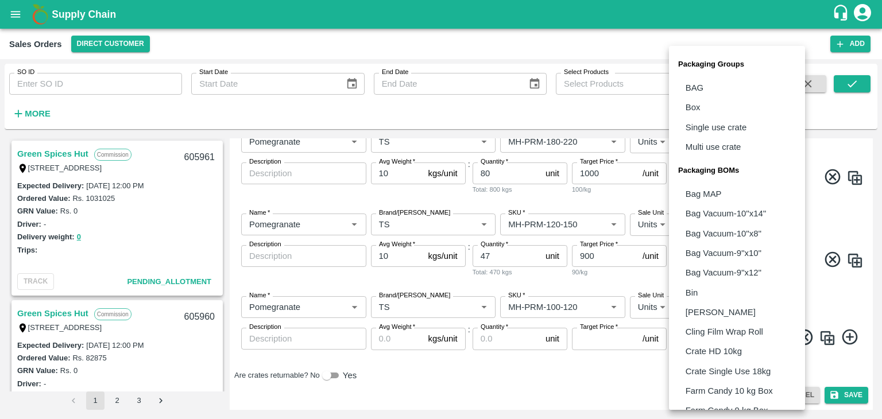
click at [718, 307] on body "Supply Chain Sales Orders Direct Customer Add SO ID SO ID Start Date Start Date…" at bounding box center [441, 209] width 882 height 419
click at [695, 105] on p "Box" at bounding box center [692, 107] width 15 height 13
type input "GRP/1"
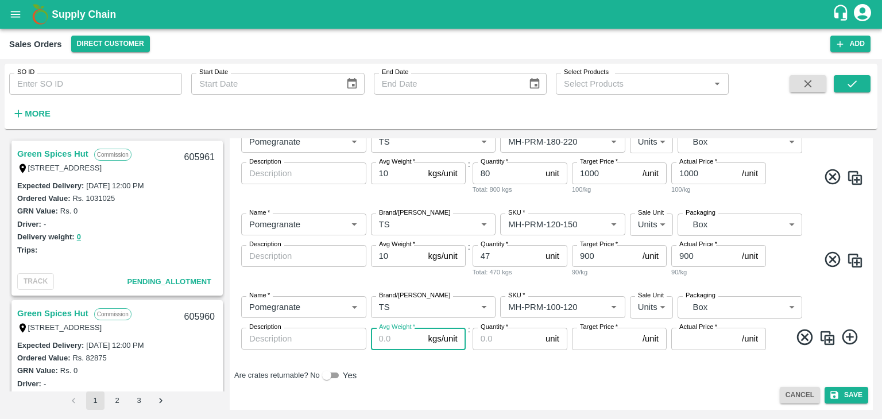
click at [383, 340] on input "Avg Weight   *" at bounding box center [397, 339] width 53 height 22
type input "10"
click at [495, 335] on input "Quantity   *" at bounding box center [506, 339] width 68 height 22
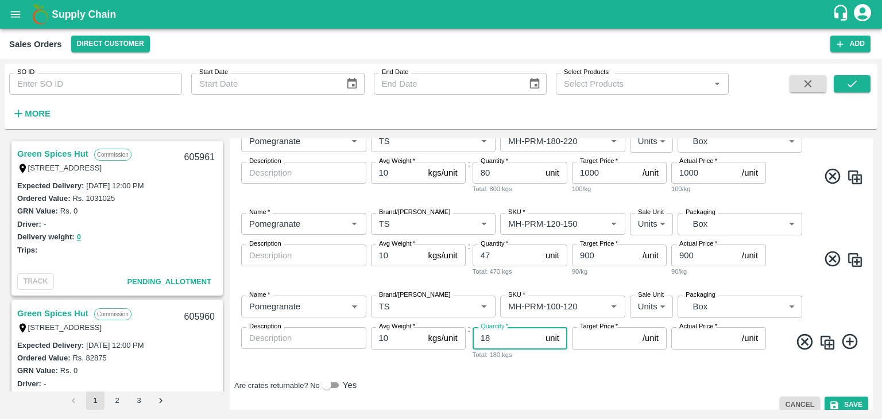
type input "18"
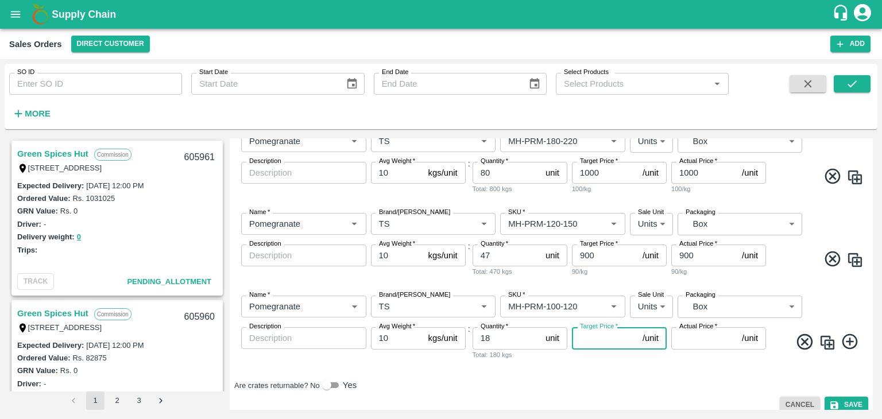
click at [592, 339] on input "Target Price   *" at bounding box center [605, 338] width 66 height 22
type input "800"
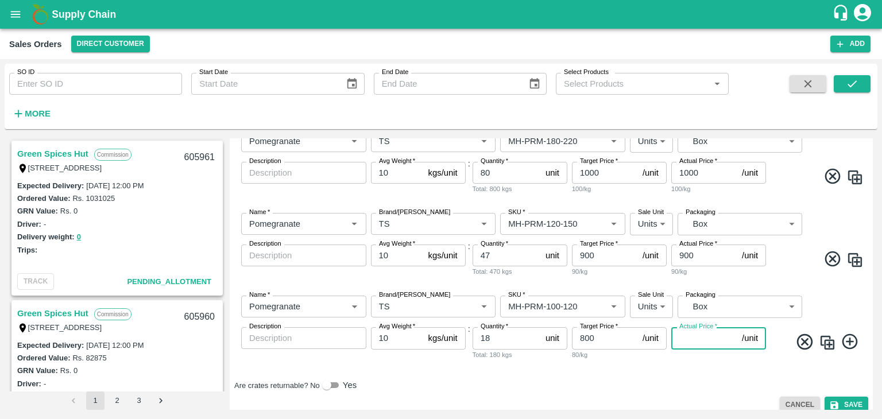
click at [687, 335] on input "Actual Price   *" at bounding box center [704, 338] width 66 height 22
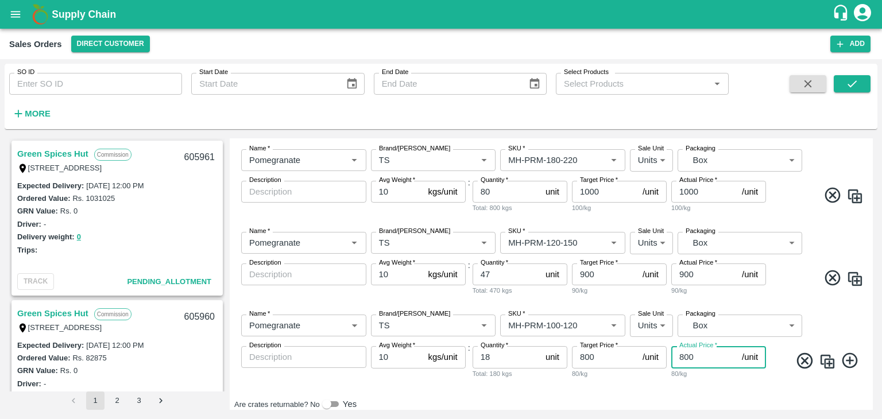
scroll to position [361, 0]
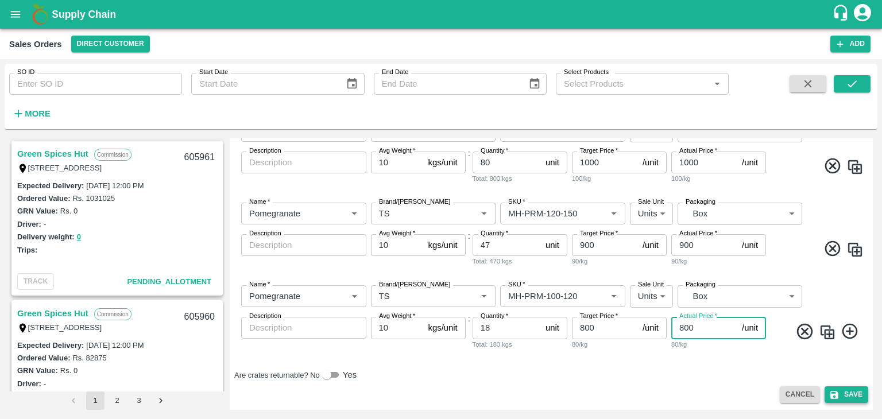
type input "800"
click at [846, 391] on button "Save" at bounding box center [846, 394] width 44 height 17
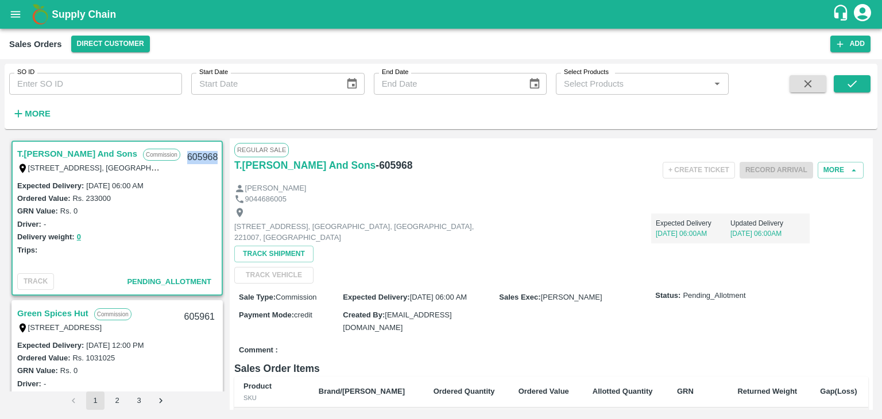
drag, startPoint x: 216, startPoint y: 157, endPoint x: 180, endPoint y: 157, distance: 36.2
click at [180, 157] on div "605968" at bounding box center [202, 157] width 44 height 27
copy div "605968"
click at [96, 82] on input "SO ID" at bounding box center [95, 84] width 173 height 22
paste input "605926"
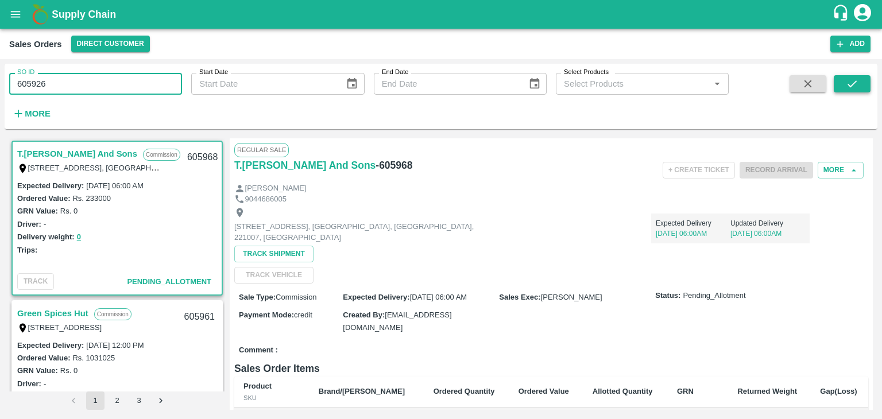
type input "605926"
click at [853, 84] on icon "submit" at bounding box center [851, 83] width 9 height 7
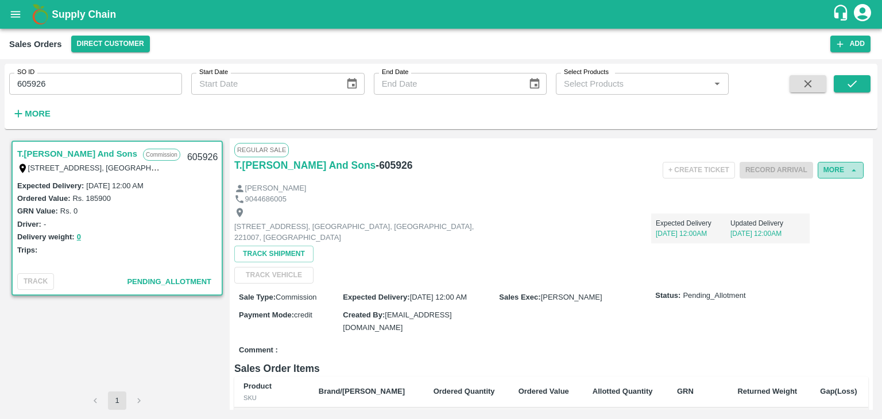
click at [834, 168] on button "More" at bounding box center [840, 170] width 46 height 17
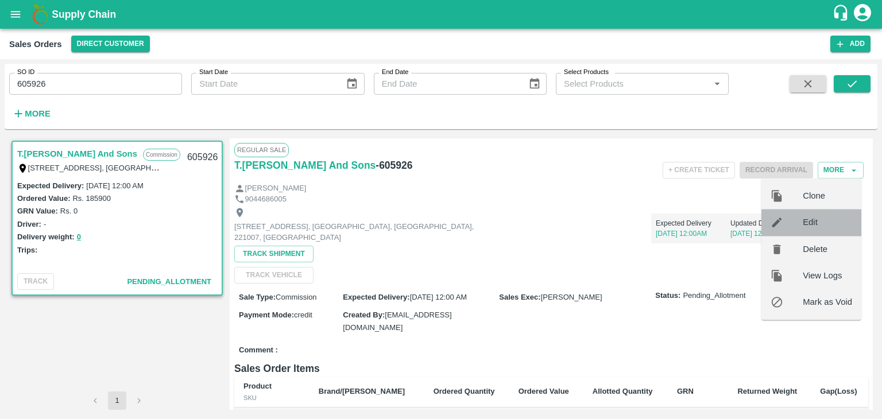
click at [808, 221] on span "Edit" at bounding box center [826, 222] width 49 height 13
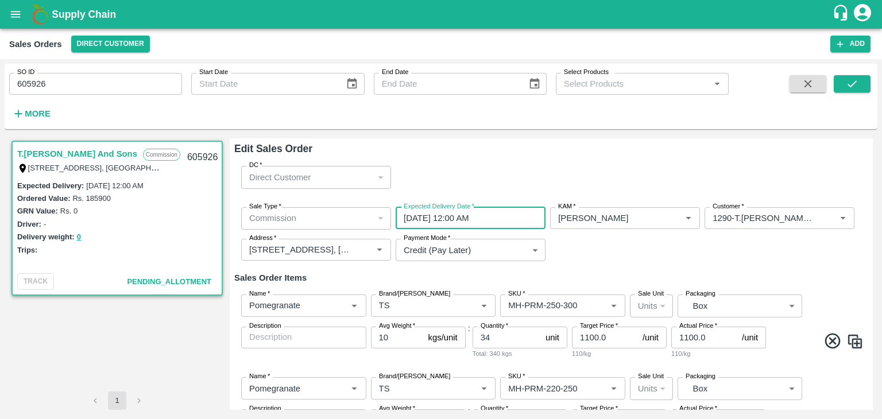
click at [422, 219] on input "[DATE] 12:00 AM" at bounding box center [467, 218] width 142 height 22
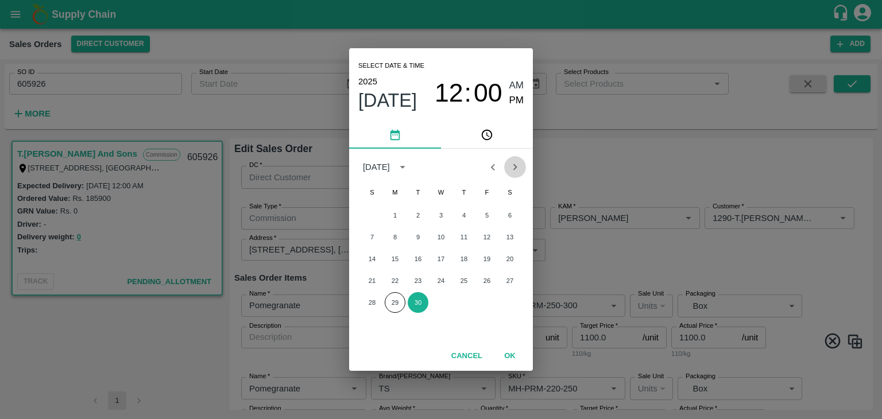
click at [514, 166] on icon "Next month" at bounding box center [515, 167] width 4 height 6
click at [464, 213] on button "2" at bounding box center [463, 215] width 21 height 21
type input "[DATE] 12:00 AM"
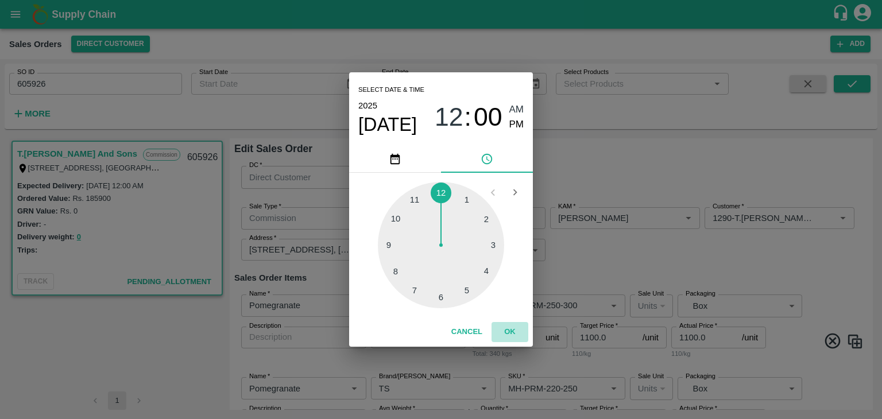
click at [510, 332] on button "OK" at bounding box center [509, 332] width 37 height 20
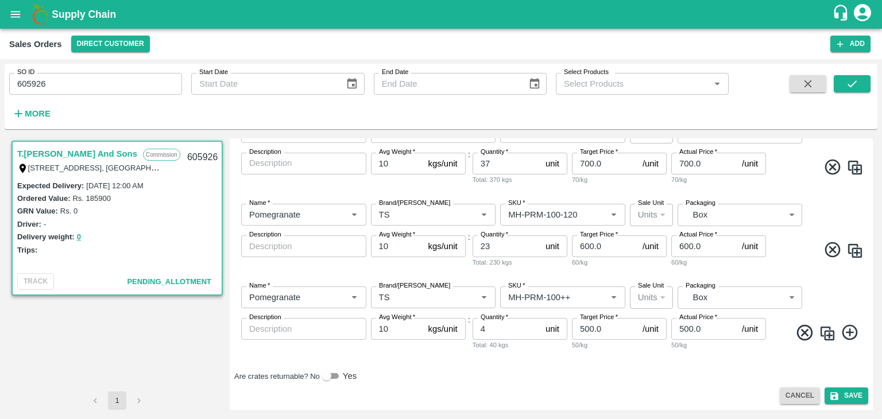
scroll to position [423, 0]
click at [851, 398] on button "Save" at bounding box center [846, 394] width 44 height 17
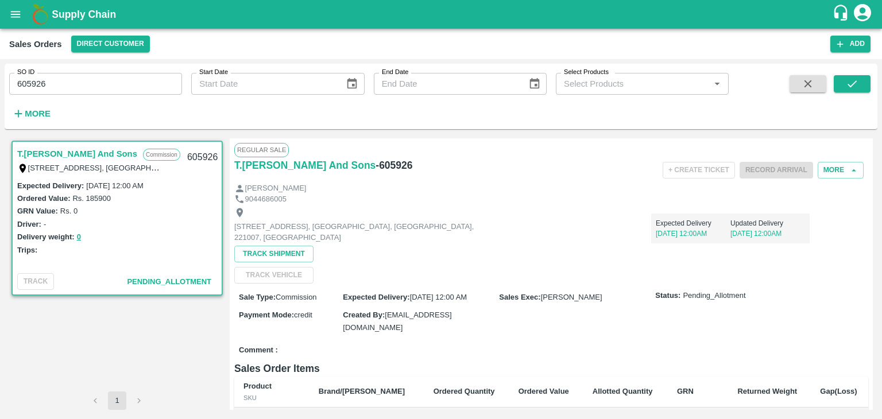
click at [0, 136] on div "SO ID 605926 SO ID Start Date Start Date End Date End Date Select Products Sele…" at bounding box center [441, 239] width 882 height 360
click at [72, 84] on input "605926" at bounding box center [95, 84] width 173 height 22
type input "6"
paste input "text"
type input "605373"
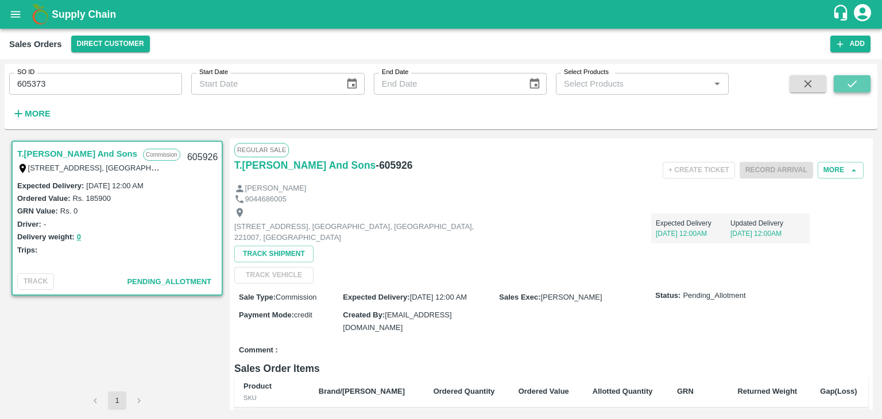
click at [856, 88] on icon "submit" at bounding box center [852, 83] width 13 height 13
click at [791, 170] on button "Record Arrival" at bounding box center [775, 170] width 73 height 17
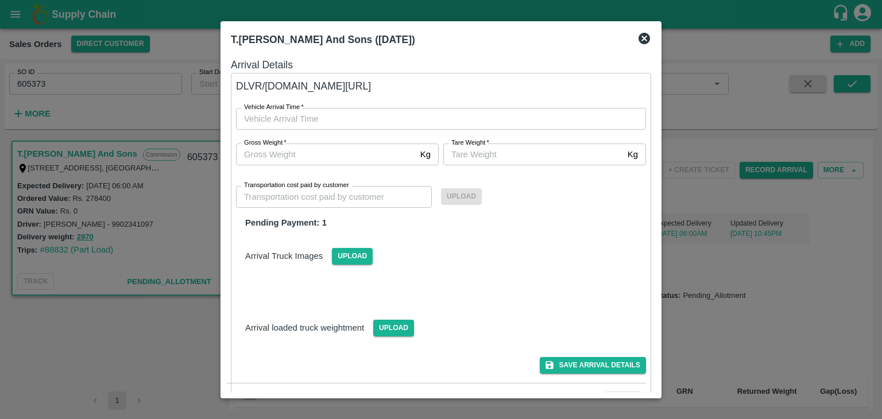
click at [749, 203] on div at bounding box center [441, 209] width 882 height 419
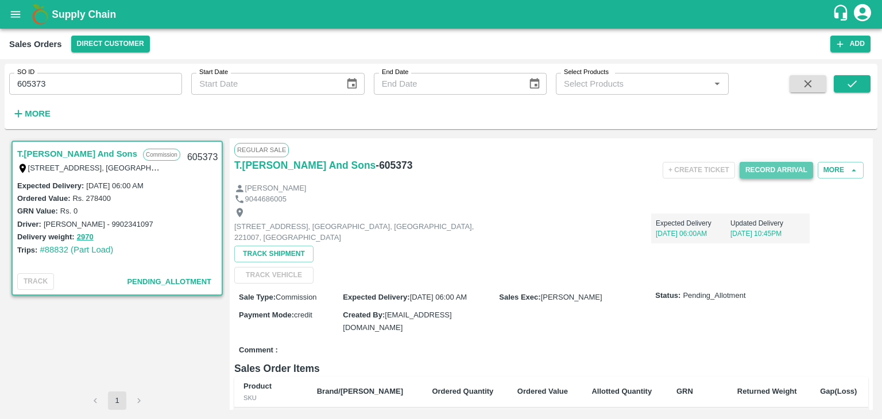
click at [769, 168] on button "Record Arrival" at bounding box center [775, 170] width 73 height 17
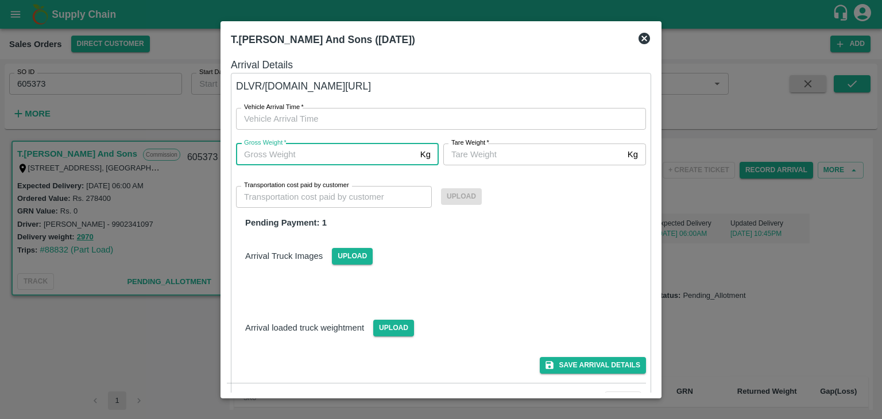
click at [335, 157] on input "Gross Weight   *" at bounding box center [326, 155] width 180 height 22
type input "2970"
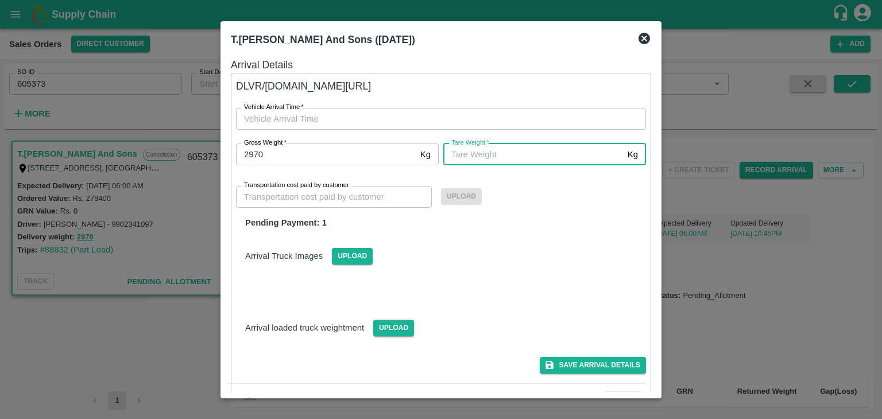
click at [494, 150] on input "[PERSON_NAME]   *" at bounding box center [533, 155] width 180 height 22
type input "2970"
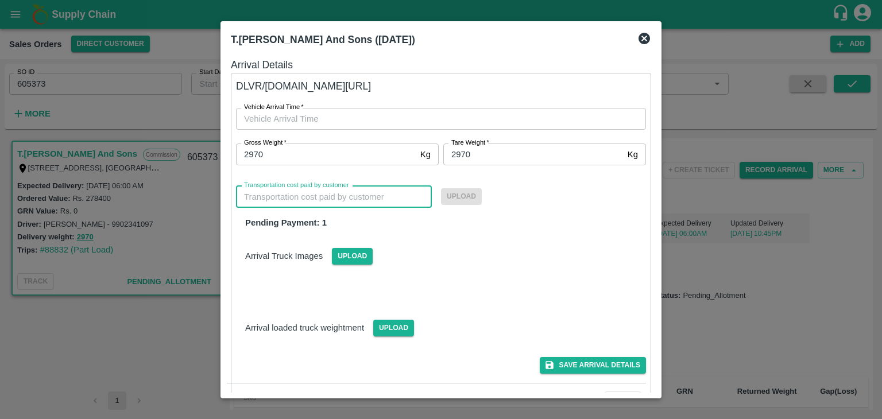
click at [358, 199] on input "Transportation cost paid by customer" at bounding box center [334, 197] width 196 height 22
click at [645, 37] on icon at bounding box center [644, 39] width 14 height 14
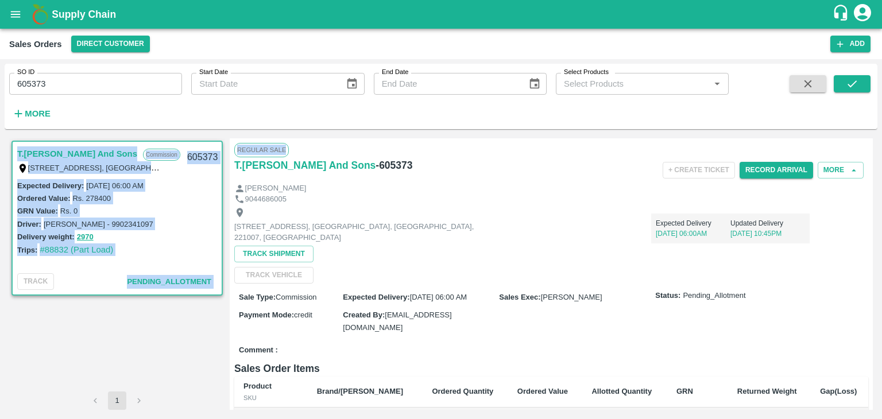
drag, startPoint x: 873, startPoint y: 155, endPoint x: 877, endPoint y: 134, distance: 21.7
click at [877, 134] on div "SO ID 605373 SO ID Start Date Start Date End Date End Date Select Products Sele…" at bounding box center [441, 239] width 882 height 360
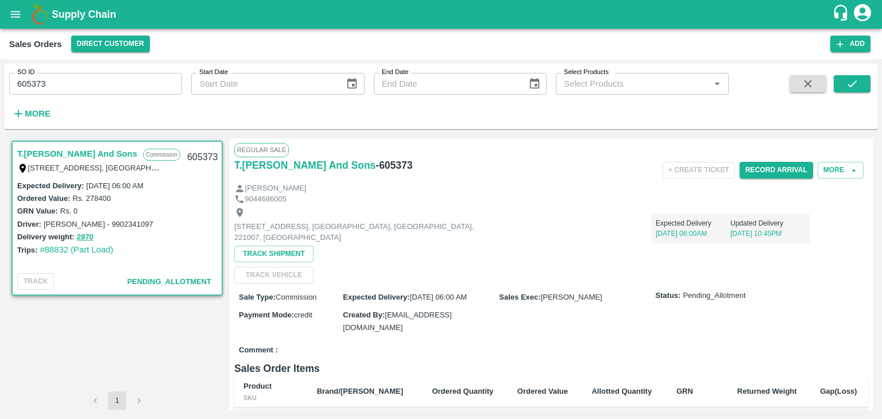
click at [753, 203] on div "9044686005" at bounding box center [551, 199] width 634 height 11
click at [765, 173] on button "Record Arrival" at bounding box center [775, 170] width 73 height 17
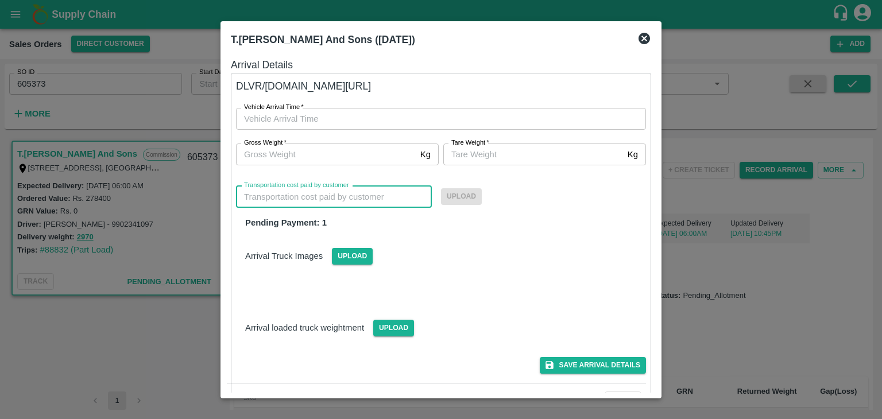
click at [317, 198] on input "Transportation cost paid by customer" at bounding box center [334, 197] width 196 height 22
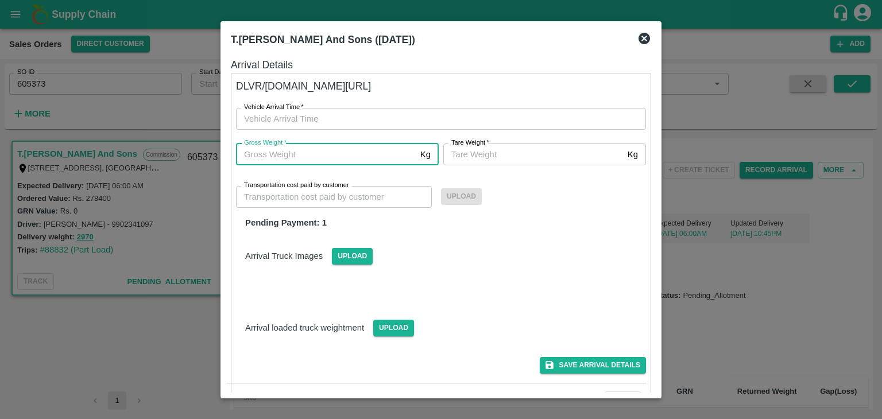
click at [321, 151] on input "Gross Weight   *" at bounding box center [326, 155] width 180 height 22
type input "2970"
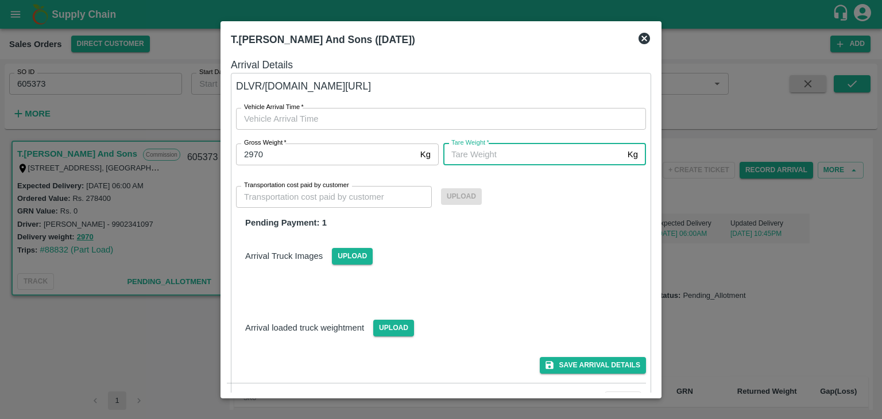
click at [465, 157] on input "[PERSON_NAME]   *" at bounding box center [533, 155] width 180 height 22
type input "2970"
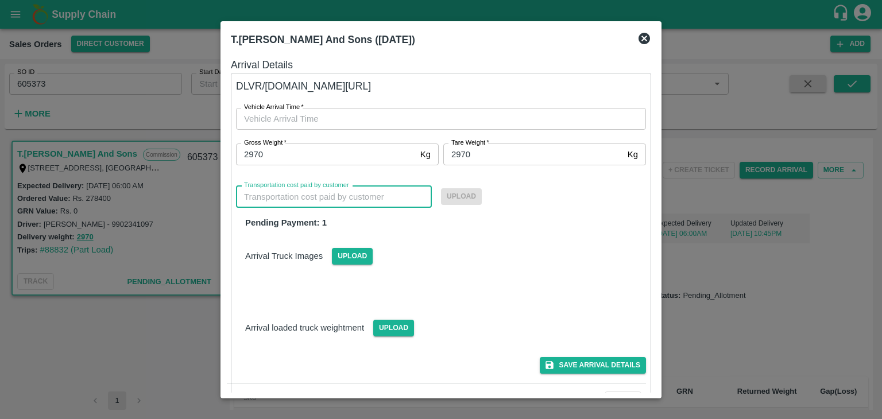
click at [347, 198] on input "Transportation cost paid by customer" at bounding box center [334, 197] width 196 height 22
type input "28215"
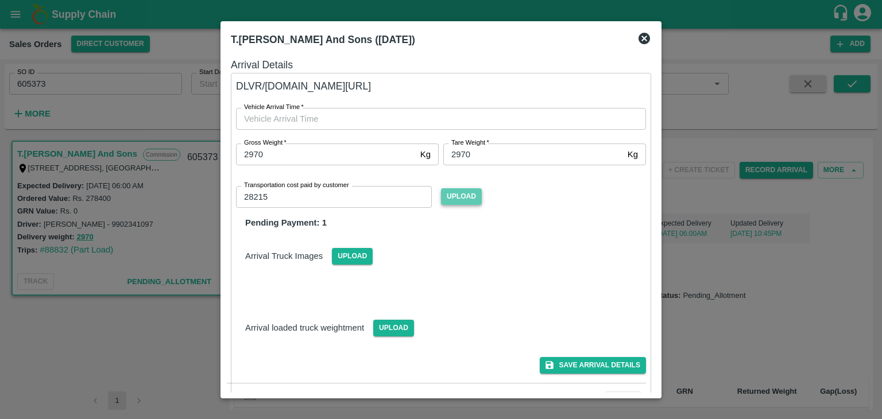
click at [459, 194] on span "Upload" at bounding box center [461, 196] width 41 height 17
click at [0, 0] on input "Upload" at bounding box center [0, 0] width 0 height 0
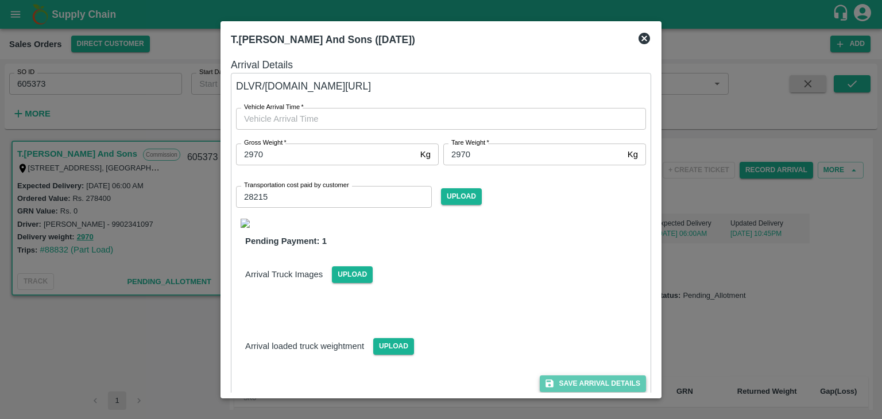
click at [600, 385] on button "Save Arrival Details" at bounding box center [593, 383] width 106 height 17
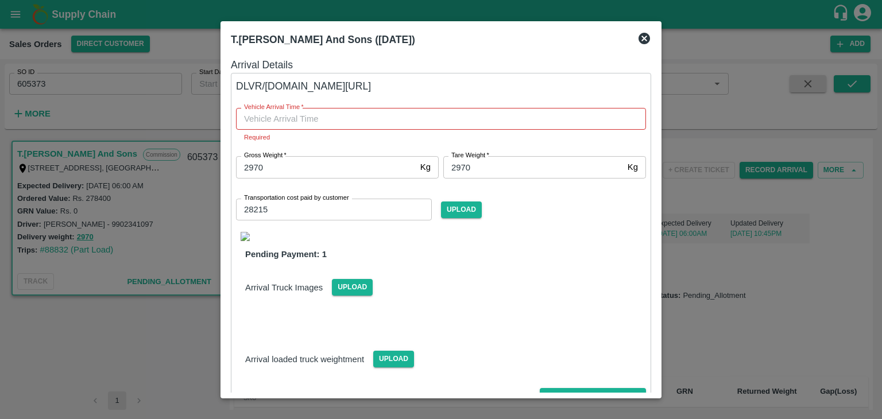
type input "DD/MM/YYYY hh:mm aa"
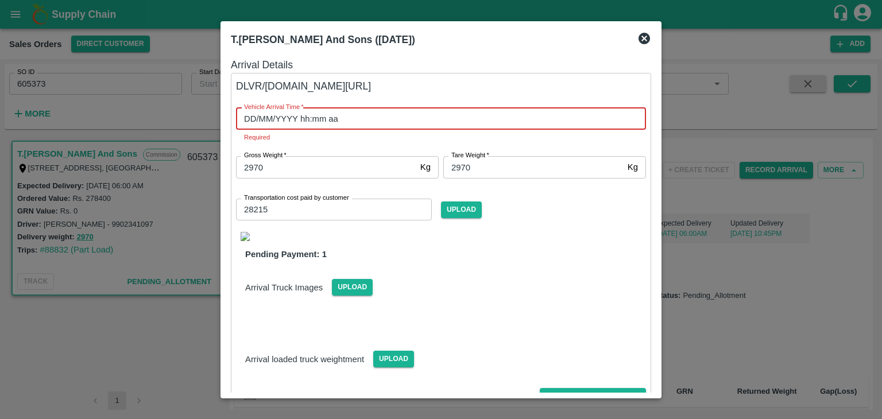
click at [297, 123] on input "DD/MM/YYYY hh:mm aa" at bounding box center [437, 119] width 402 height 22
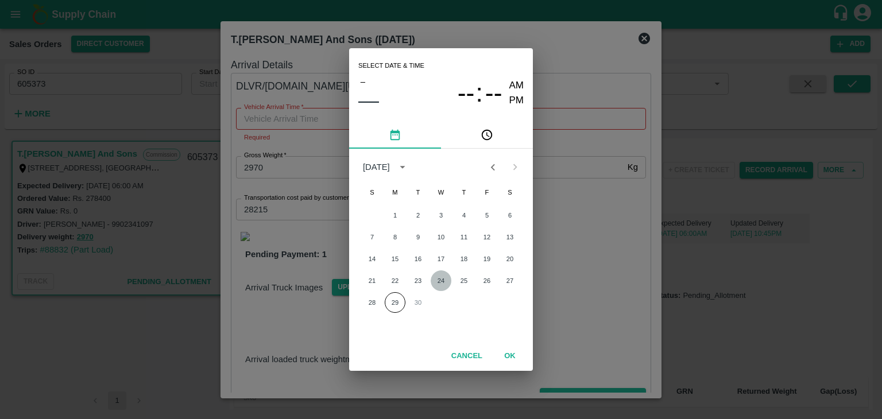
click at [441, 283] on button "24" at bounding box center [441, 280] width 21 height 21
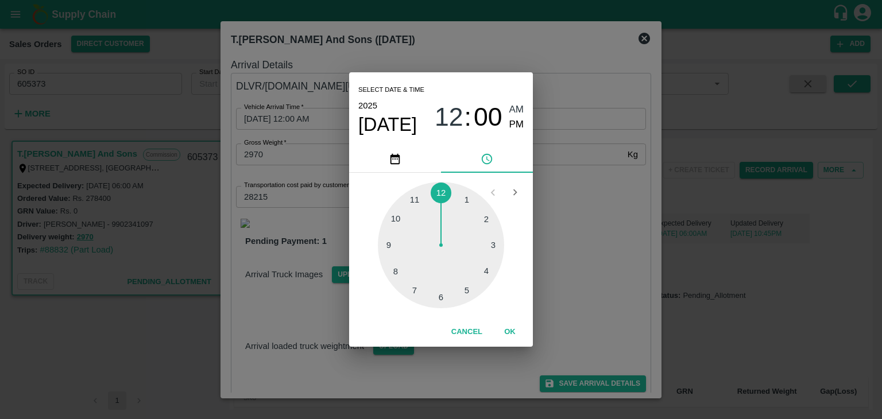
click at [436, 301] on div at bounding box center [441, 245] width 126 height 126
type input "[DATE] 06:00 AM"
click at [509, 331] on button "OK" at bounding box center [509, 332] width 37 height 20
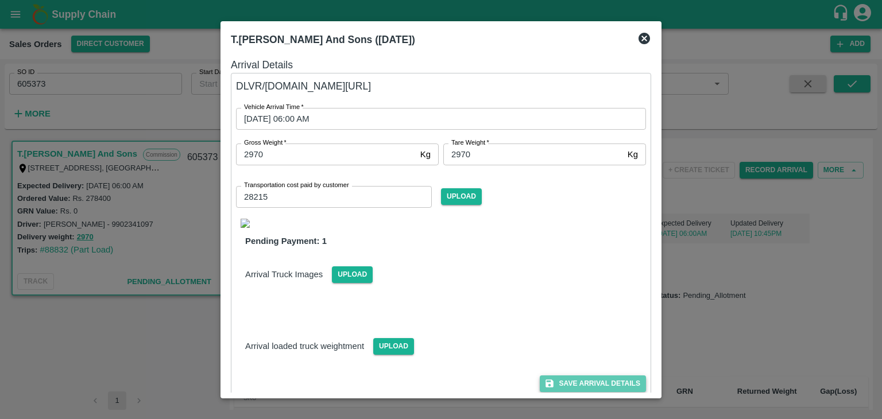
click at [581, 383] on button "Save Arrival Details" at bounding box center [593, 383] width 106 height 17
click at [647, 37] on icon at bounding box center [643, 38] width 11 height 11
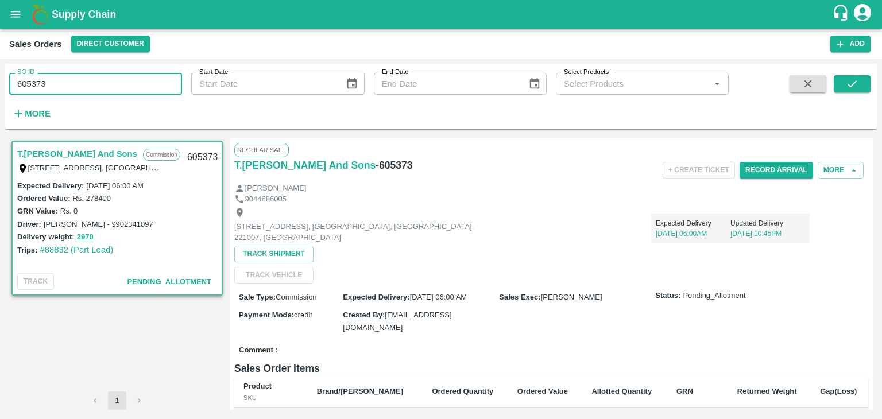
click at [75, 87] on input "605373" at bounding box center [95, 84] width 173 height 22
type input "6"
paste input "text"
click at [859, 85] on button "submit" at bounding box center [851, 83] width 37 height 17
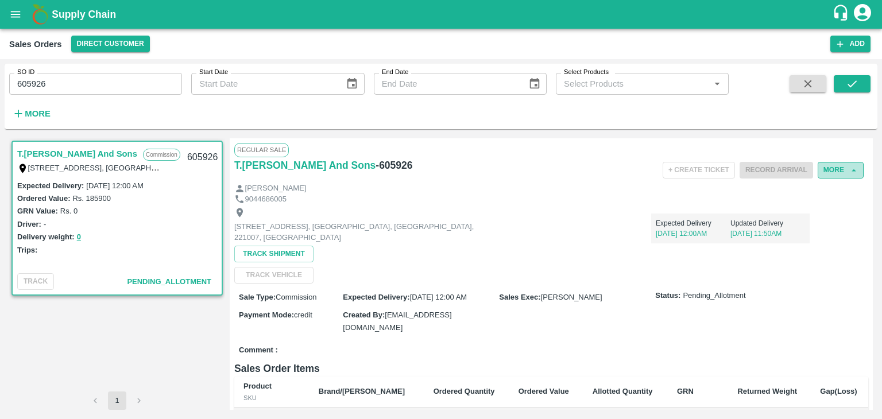
click at [841, 171] on button "More" at bounding box center [840, 170] width 46 height 17
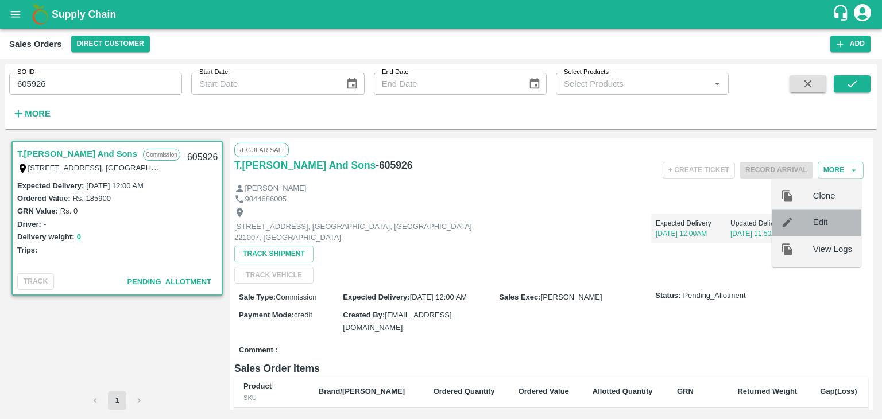
click at [816, 223] on span "Edit" at bounding box center [832, 222] width 39 height 13
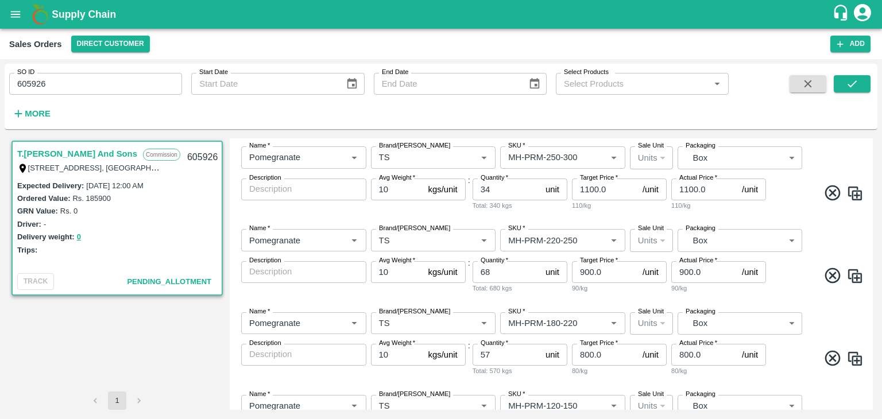
scroll to position [149, 0]
drag, startPoint x: 873, startPoint y: 201, endPoint x: 870, endPoint y: 210, distance: 9.5
click at [870, 210] on div "T.[PERSON_NAME] And Sons Commission Shop [STREET_ADDRESS] 221007, [GEOGRAPHIC_D…" at bounding box center [441, 274] width 873 height 281
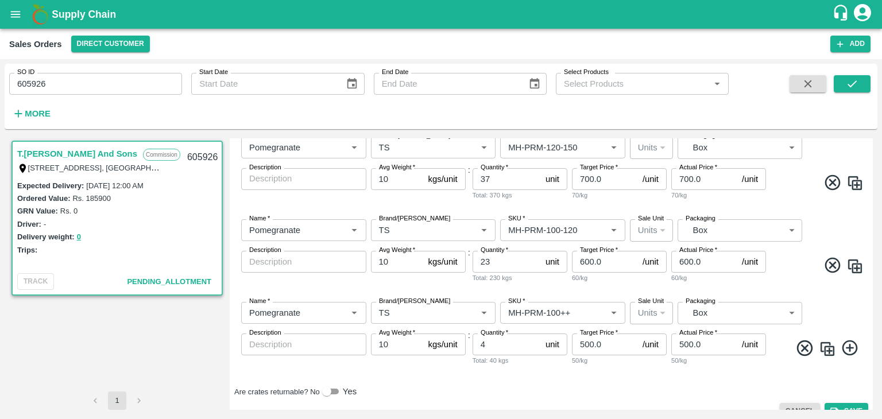
scroll to position [423, 0]
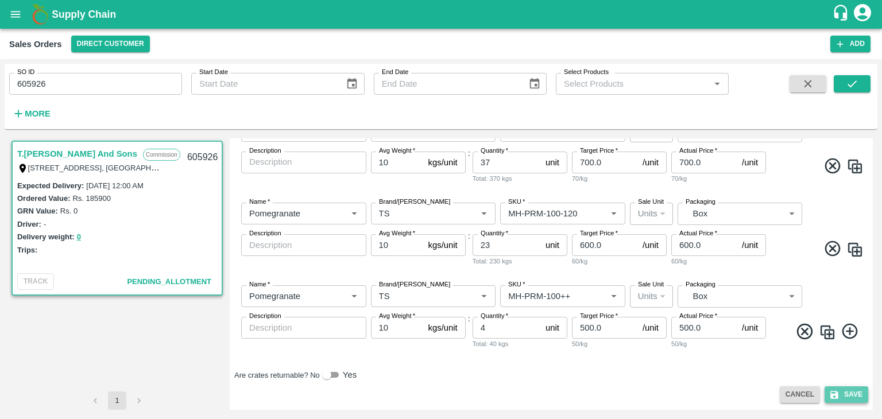
click at [850, 396] on button "Save" at bounding box center [846, 394] width 44 height 17
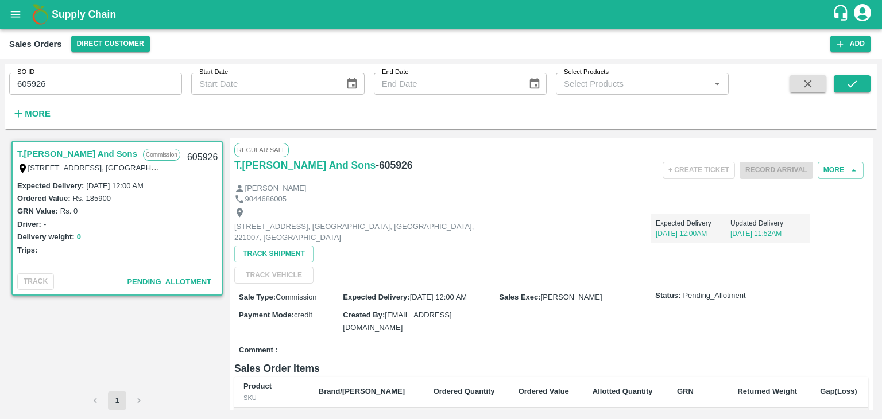
drag, startPoint x: 868, startPoint y: 187, endPoint x: 861, endPoint y: 185, distance: 7.1
click at [861, 185] on div "Regular Sale T.[PERSON_NAME] And Sons - 605926 + Create Ticket Record Arrival M…" at bounding box center [551, 274] width 643 height 272
drag, startPoint x: 873, startPoint y: 152, endPoint x: 868, endPoint y: 138, distance: 14.5
click at [868, 138] on div "T.[PERSON_NAME] And Sons Commission Shop [STREET_ADDRESS] 221007, [GEOGRAPHIC_D…" at bounding box center [441, 274] width 873 height 281
click at [852, 83] on icon "submit" at bounding box center [852, 83] width 13 height 13
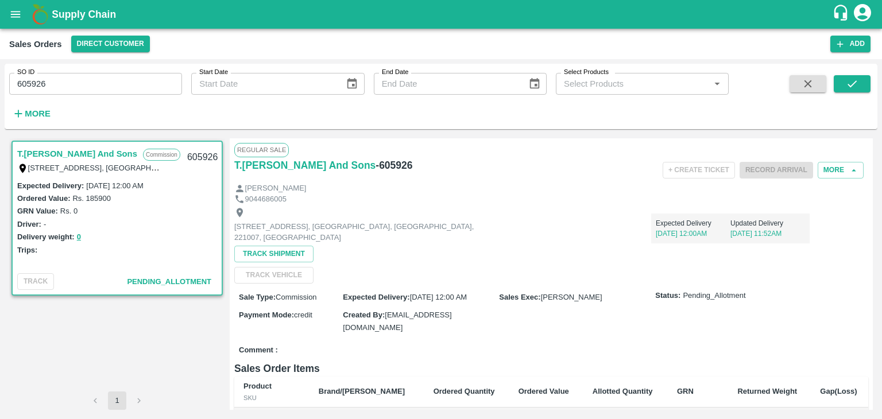
click at [766, 175] on div "Record Arrival" at bounding box center [775, 170] width 73 height 26
click at [78, 83] on input "605926" at bounding box center [95, 84] width 173 height 22
type input "6"
paste input "text"
type input "605928"
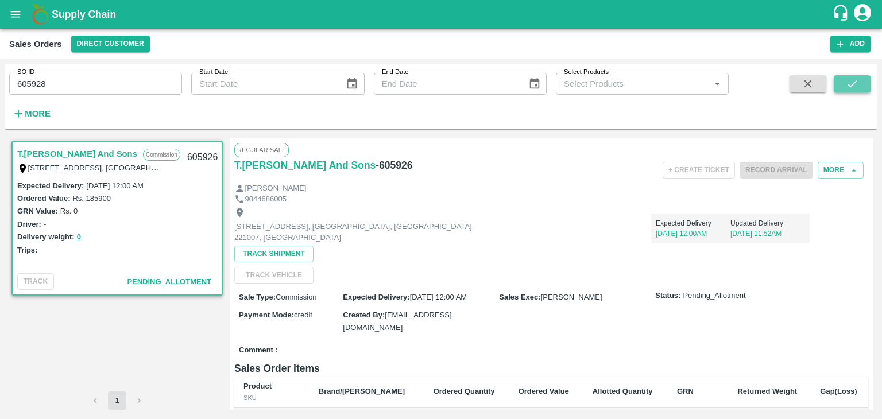
click at [851, 90] on button "submit" at bounding box center [851, 83] width 37 height 17
click at [745, 234] on p "[DATE] 11:55AM" at bounding box center [767, 233] width 75 height 10
click at [778, 229] on p "[DATE] 11:55AM" at bounding box center [767, 233] width 75 height 10
click at [840, 167] on button "More" at bounding box center [840, 170] width 46 height 17
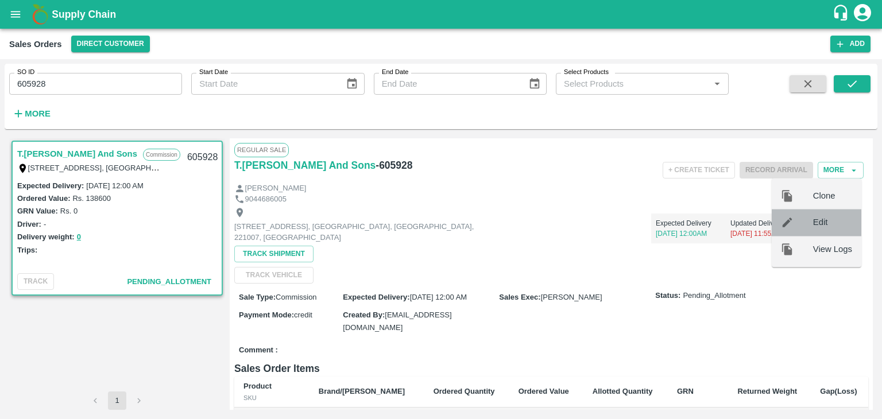
click at [820, 219] on span "Edit" at bounding box center [832, 222] width 39 height 13
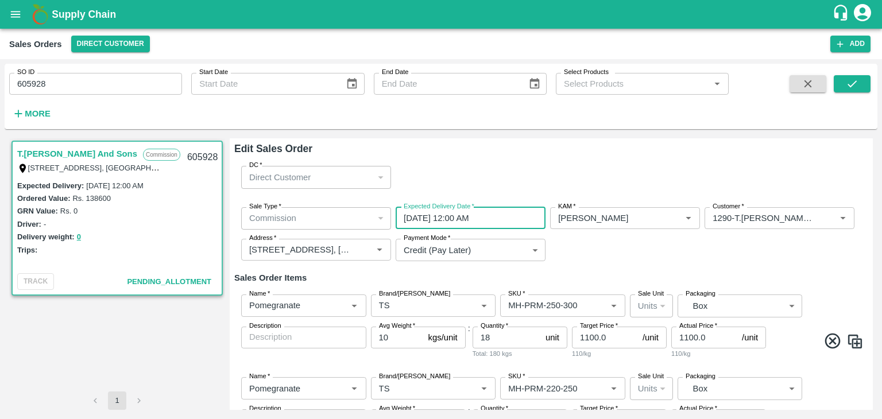
click at [503, 216] on input "[DATE] 12:00 AM" at bounding box center [467, 218] width 142 height 22
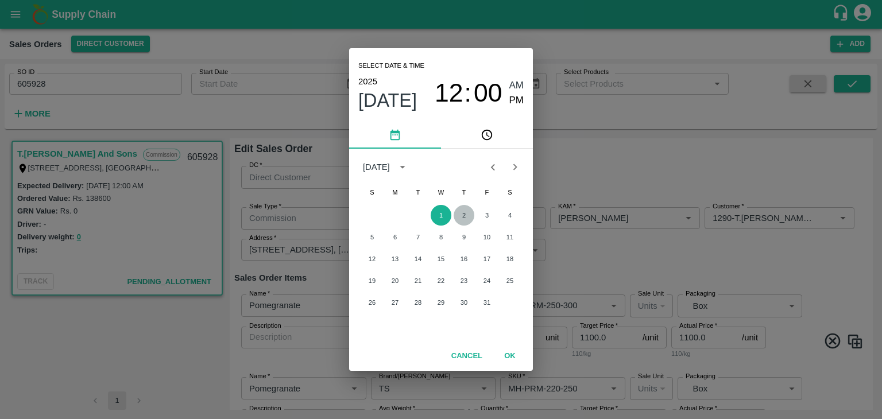
click at [463, 212] on button "2" at bounding box center [463, 215] width 21 height 21
type input "[DATE] 12:00 AM"
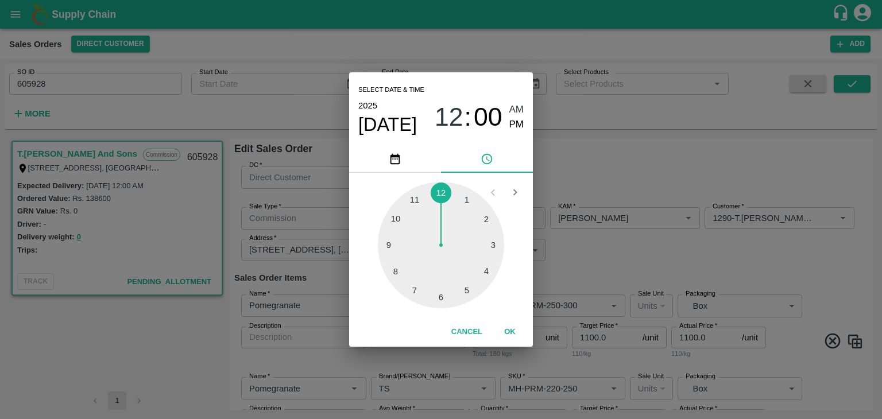
click at [509, 331] on button "OK" at bounding box center [509, 332] width 37 height 20
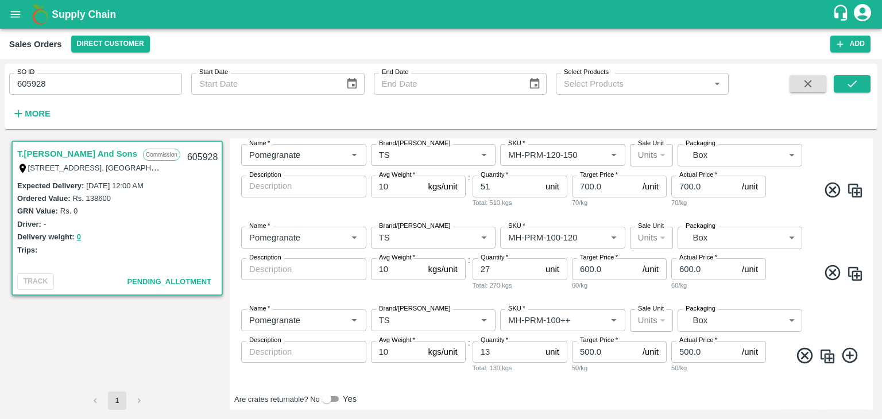
scroll to position [423, 0]
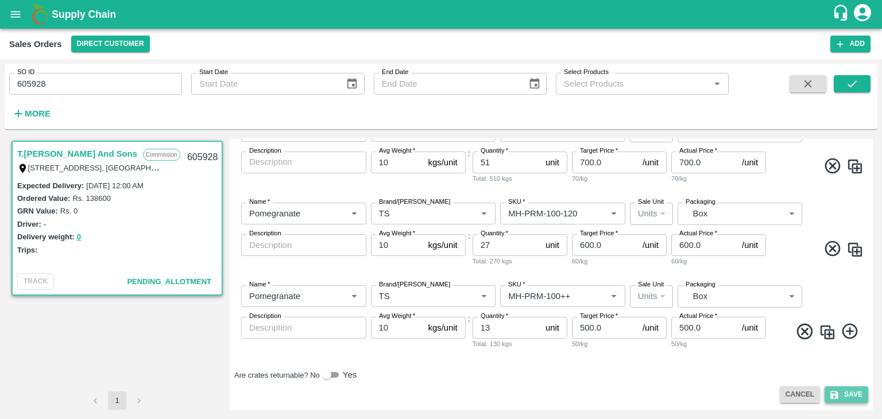
click at [850, 400] on button "Save" at bounding box center [846, 394] width 44 height 17
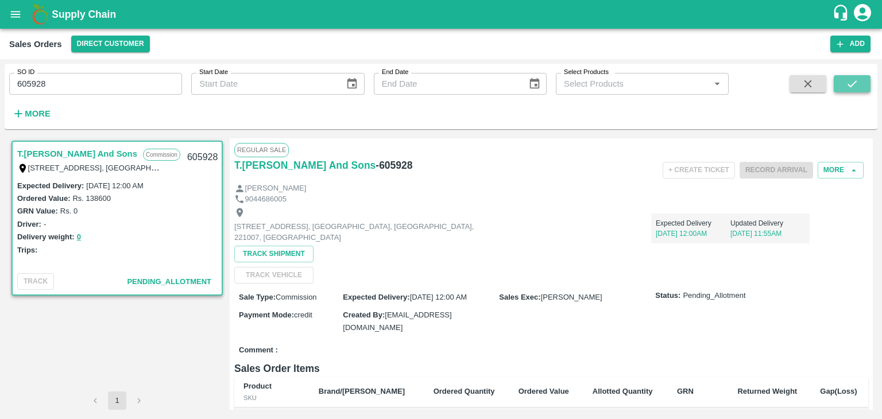
click at [848, 84] on icon "submit" at bounding box center [852, 83] width 13 height 13
click at [518, 114] on div "SO ID 605928 SO ID Start Date Start Date End Date End Date Select Products Sele…" at bounding box center [364, 94] width 728 height 60
